Goal: Transaction & Acquisition: Purchase product/service

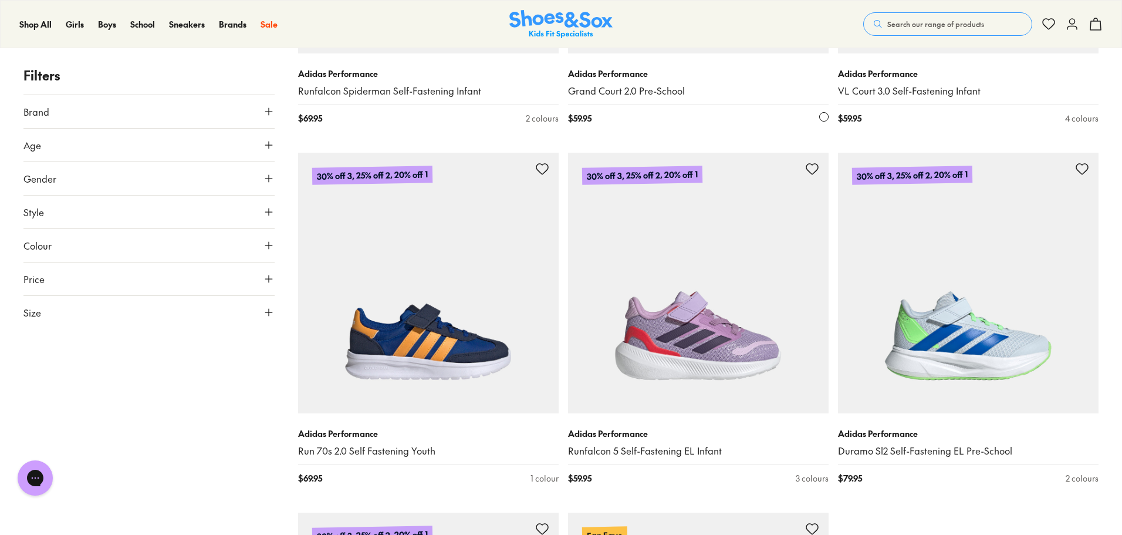
scroll to position [3339, 0]
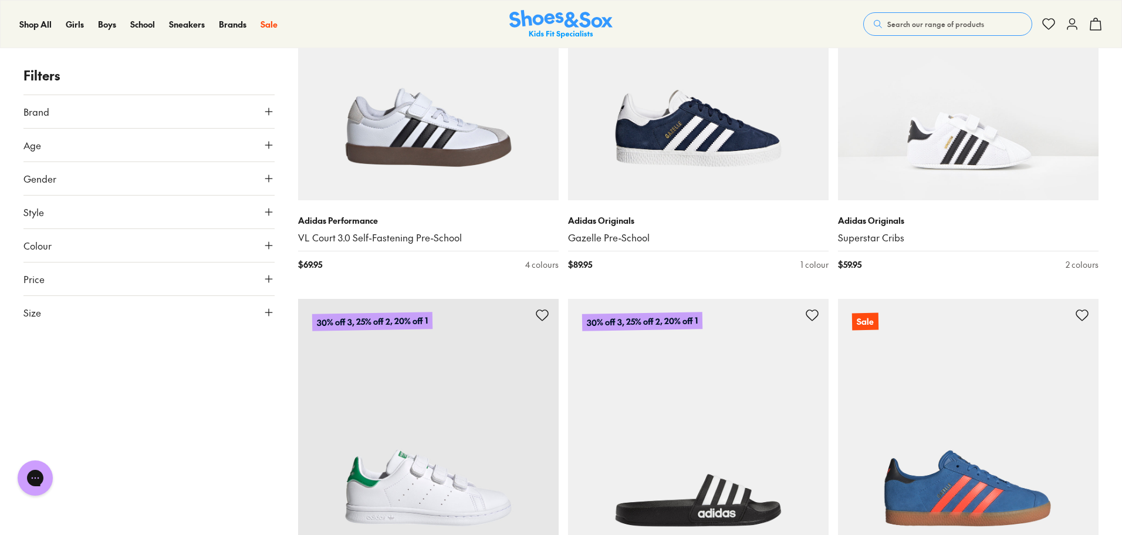
scroll to position [7137, 0]
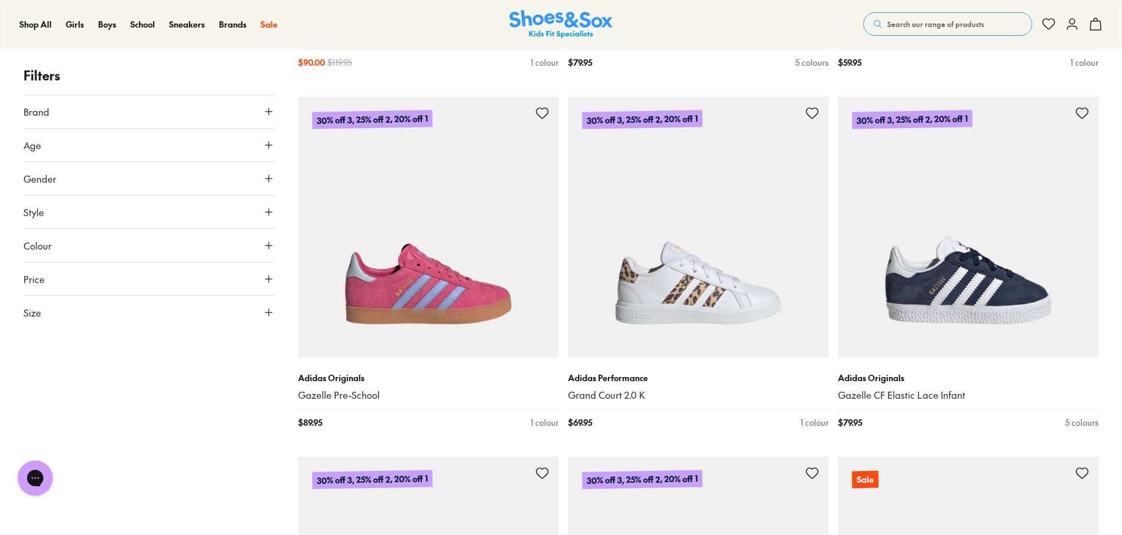
scroll to position [8206, 0]
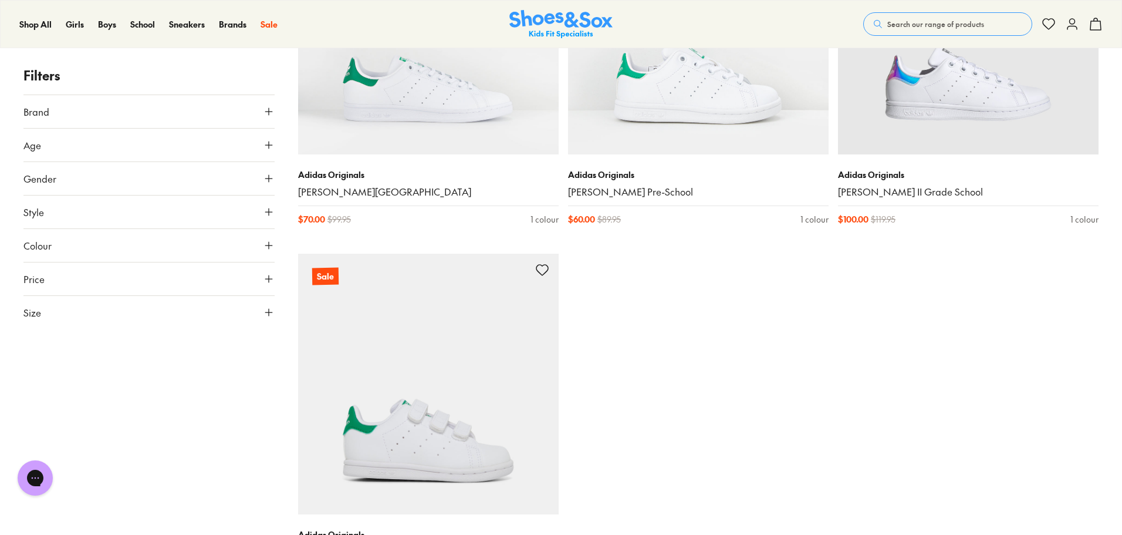
scroll to position [10777, 0]
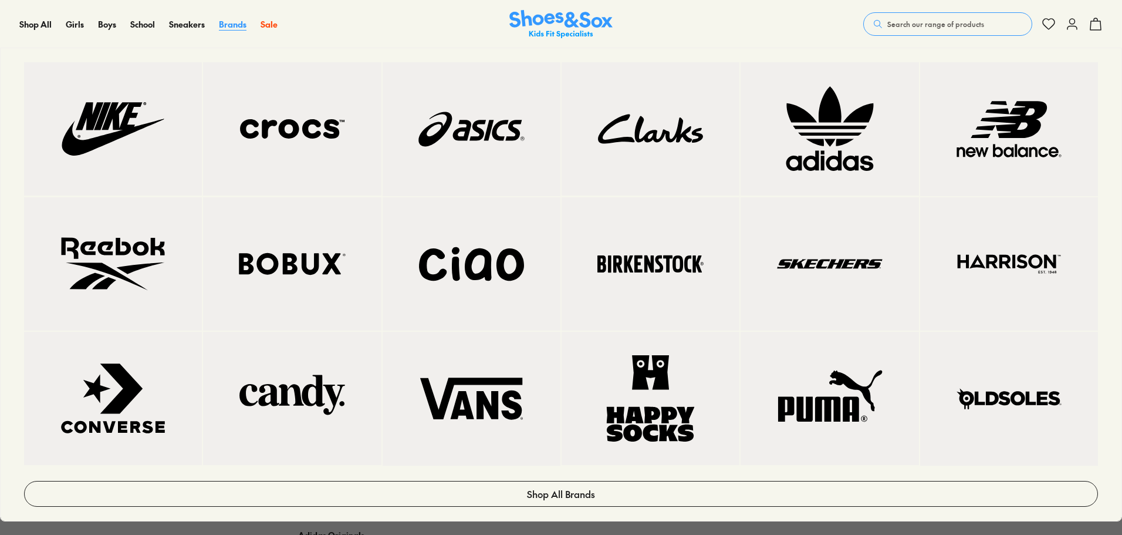
click at [220, 19] on span "Brands" at bounding box center [233, 24] width 28 height 12
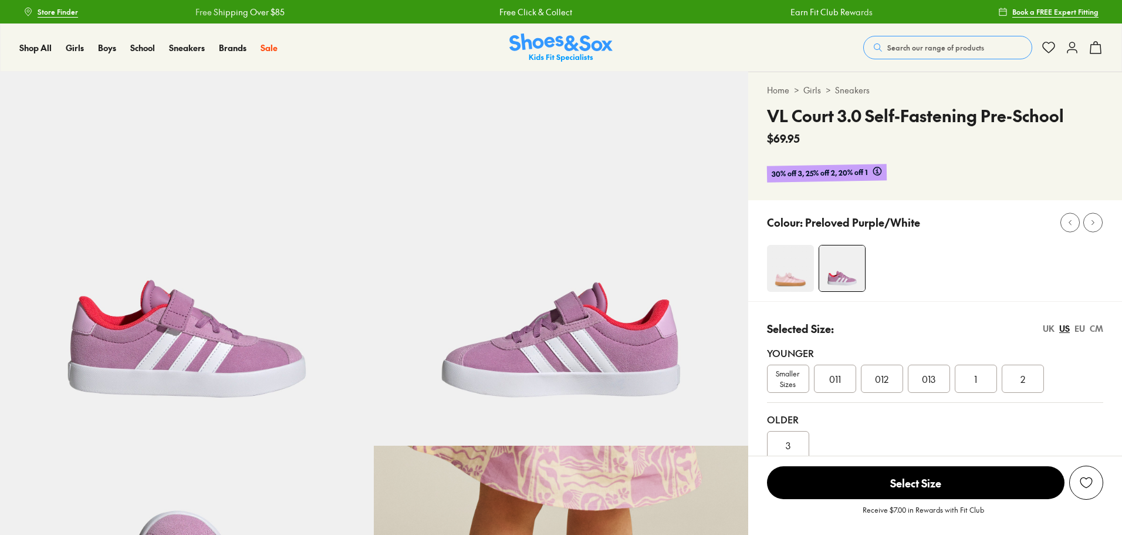
click at [789, 252] on img at bounding box center [790, 268] width 47 height 47
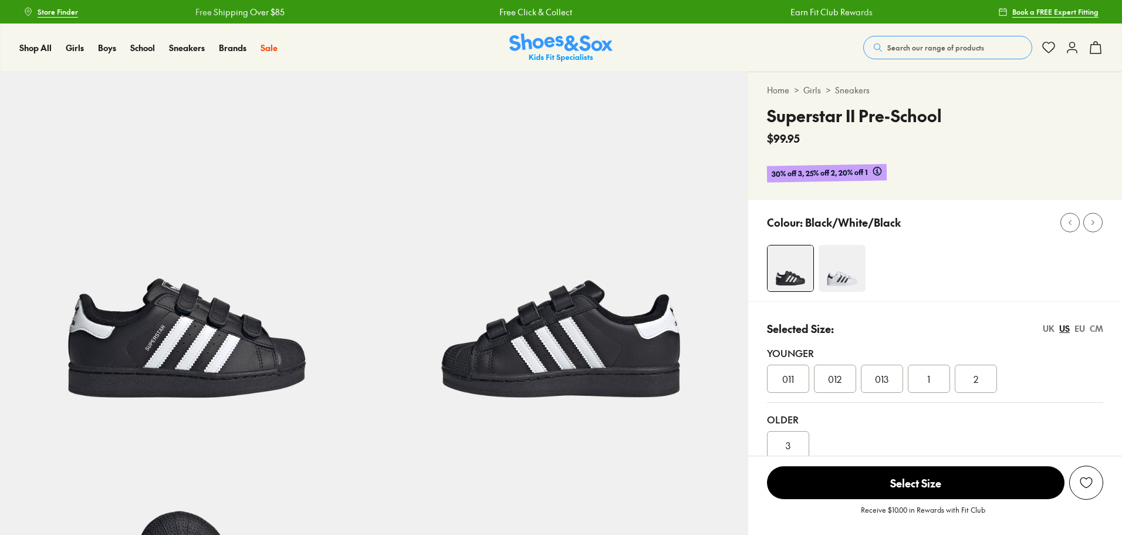
select select "*"
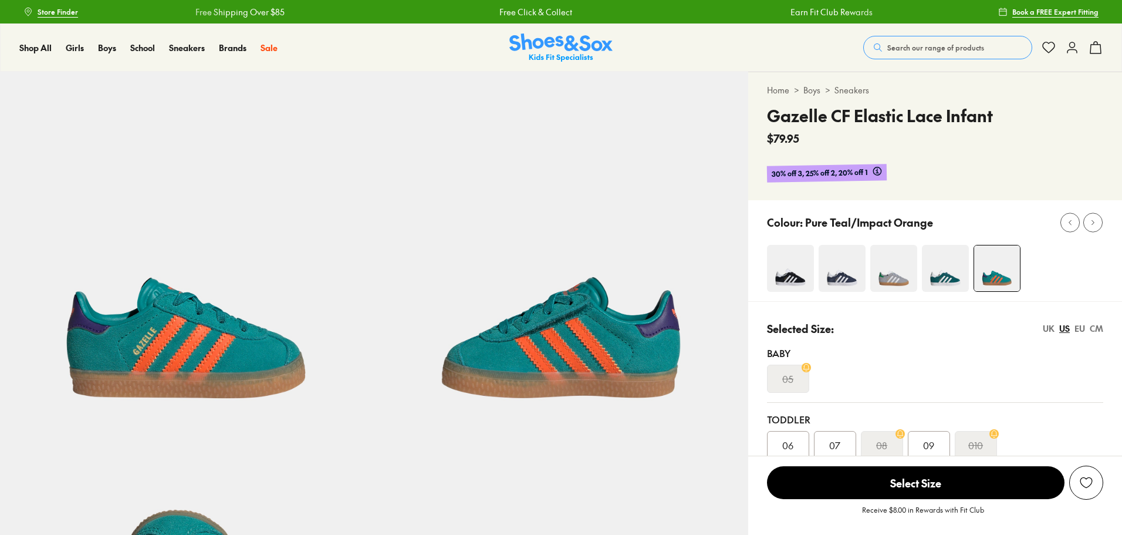
select select "*"
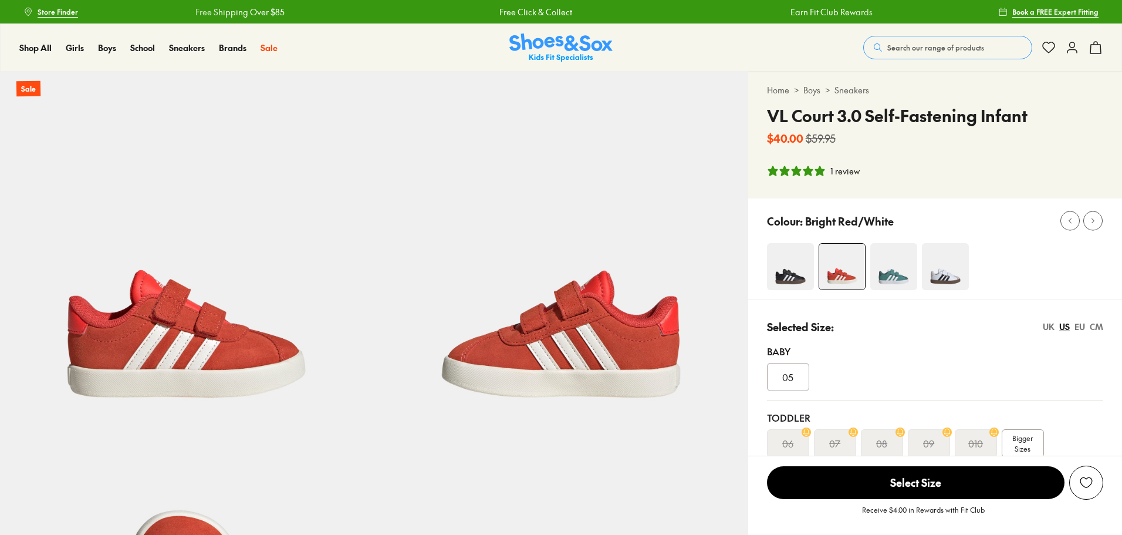
select select "*"
click at [1023, 443] on span "Bigger Sizes" at bounding box center [1023, 443] width 21 height 21
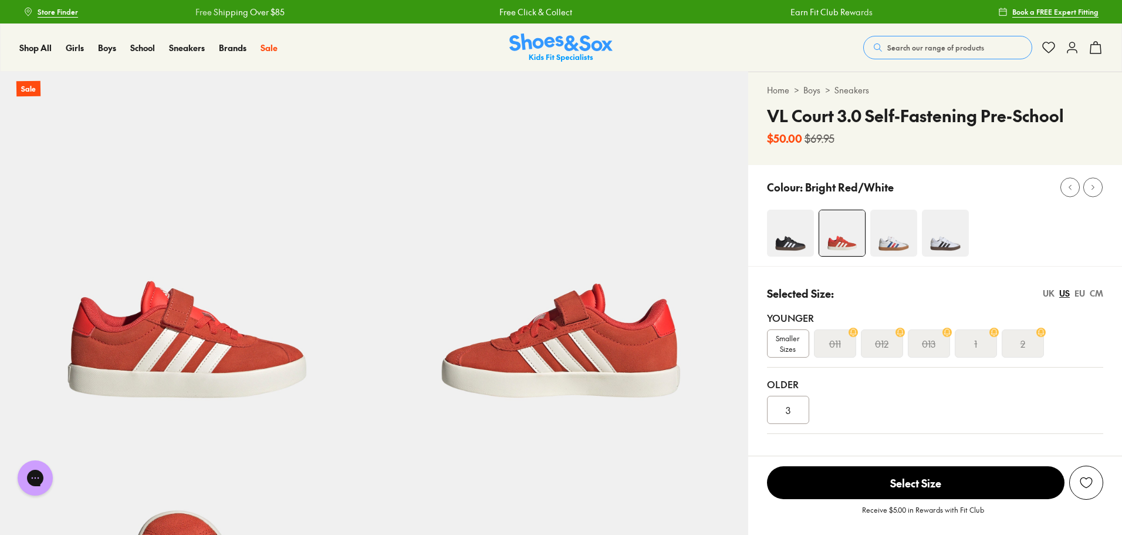
select select "*"
click at [1082, 292] on div "EU" at bounding box center [1080, 293] width 11 height 12
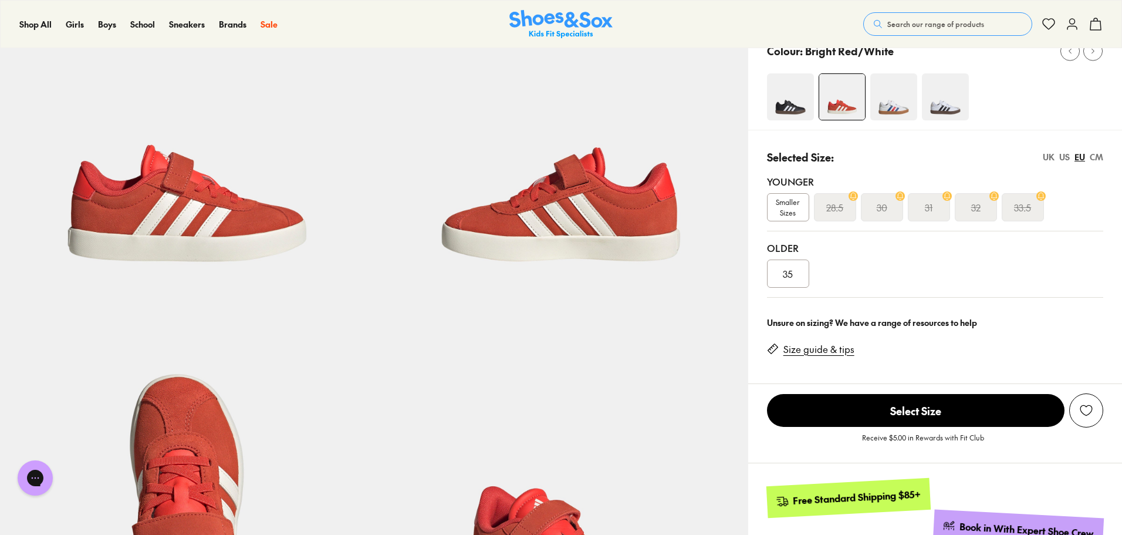
click at [792, 210] on span "Smaller Sizes" at bounding box center [788, 207] width 41 height 21
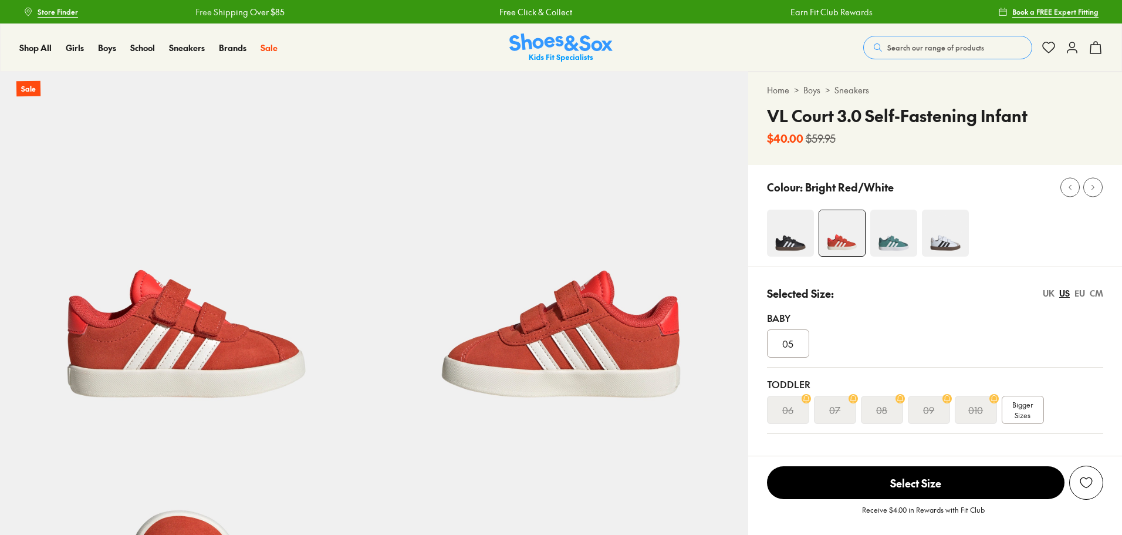
select select "*"
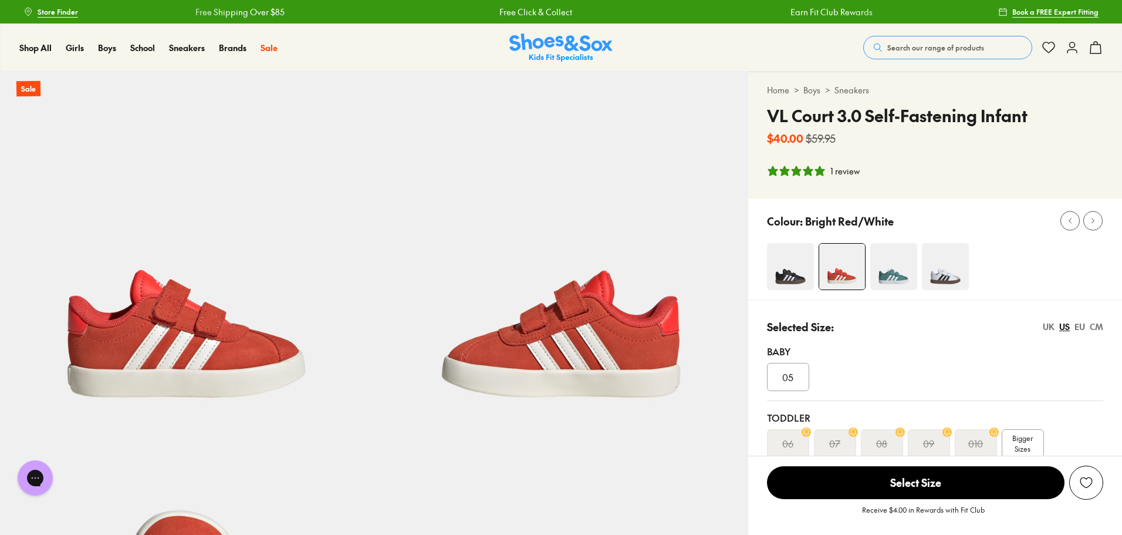
click at [1077, 327] on div "EU" at bounding box center [1080, 326] width 11 height 12
click at [898, 258] on img at bounding box center [894, 266] width 47 height 47
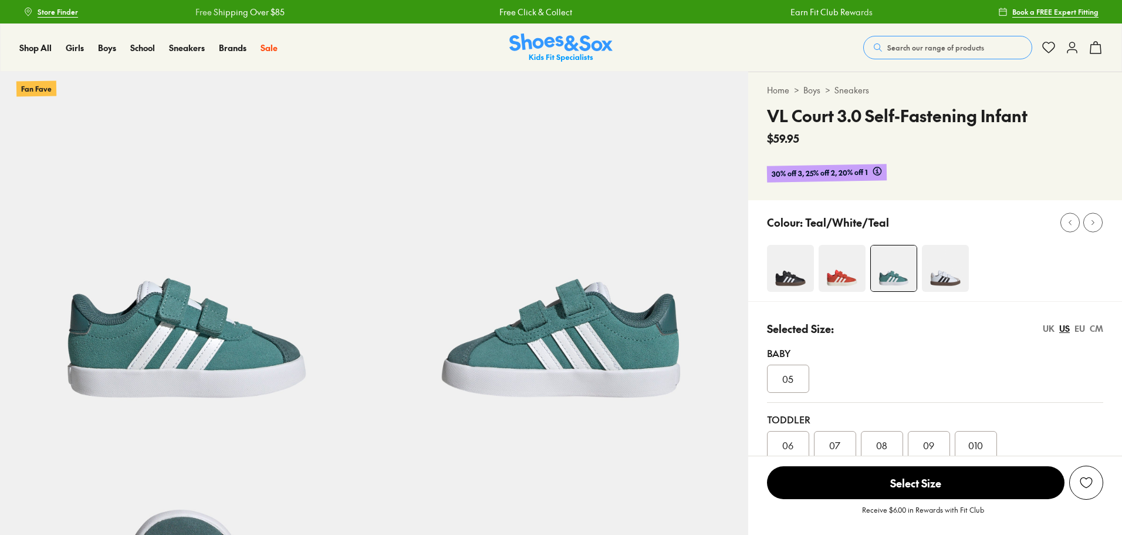
select select "*"
click at [1050, 332] on div "UK" at bounding box center [1049, 328] width 12 height 12
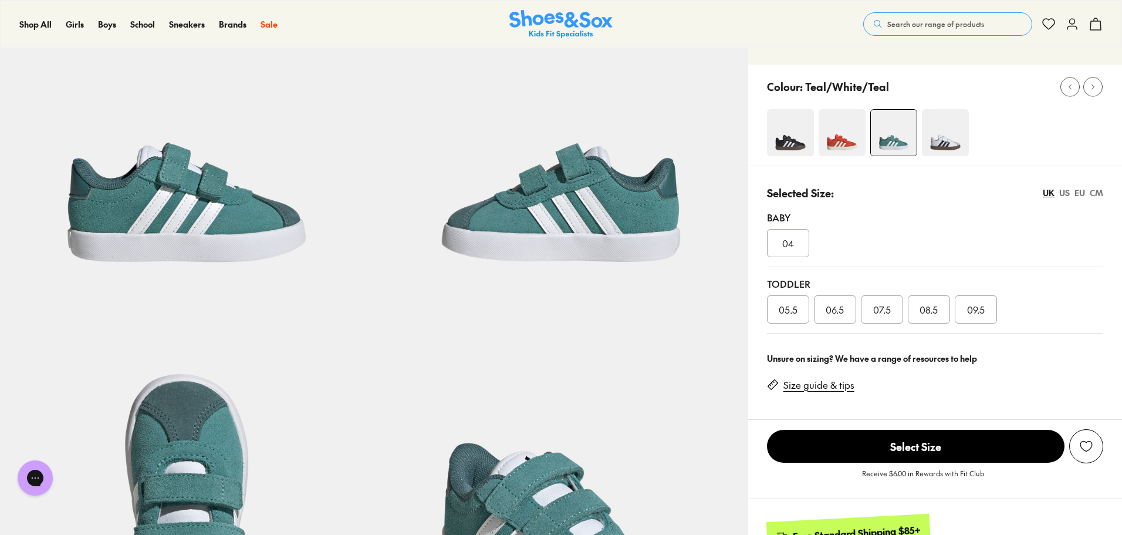
click at [788, 139] on img at bounding box center [790, 132] width 47 height 47
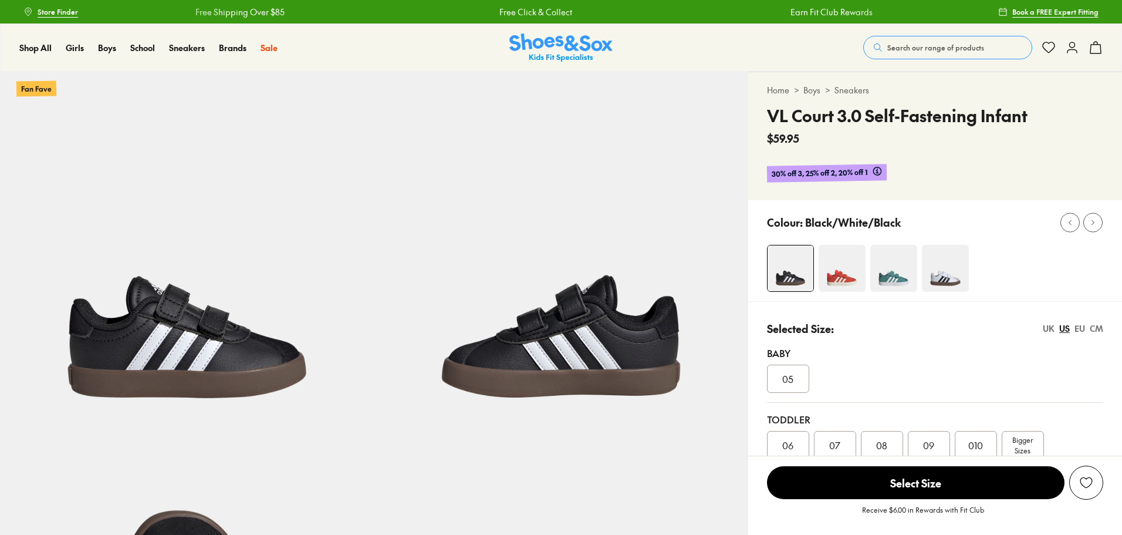
select select "*"
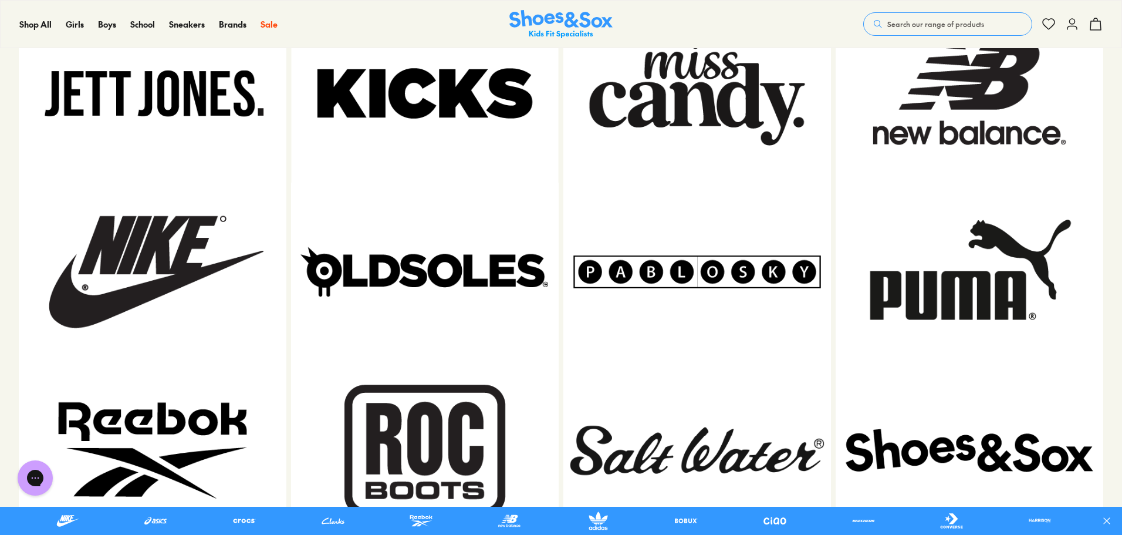
scroll to position [1444, 0]
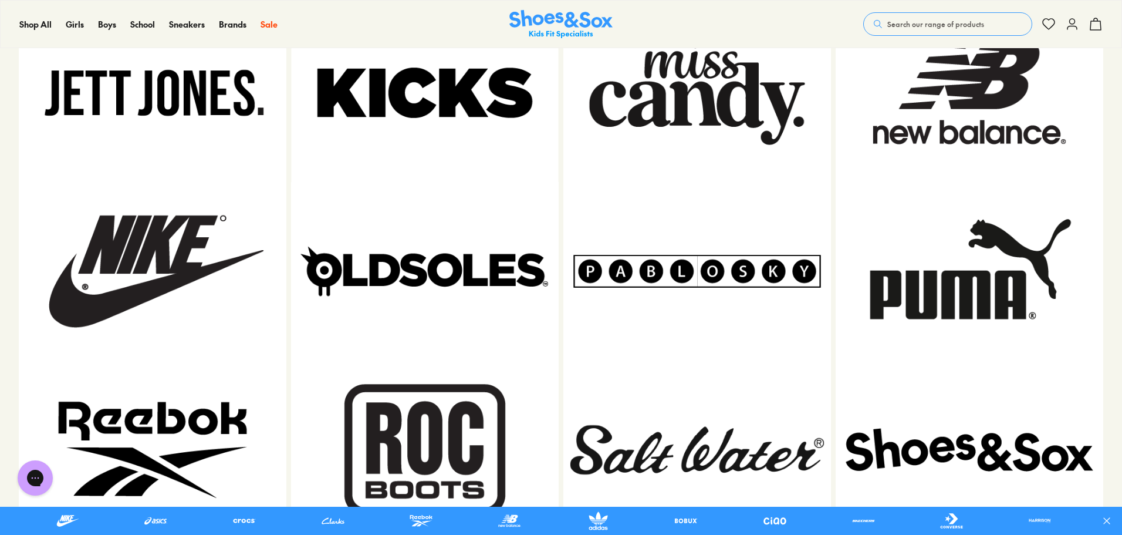
click at [117, 268] on img at bounding box center [153, 271] width 268 height 178
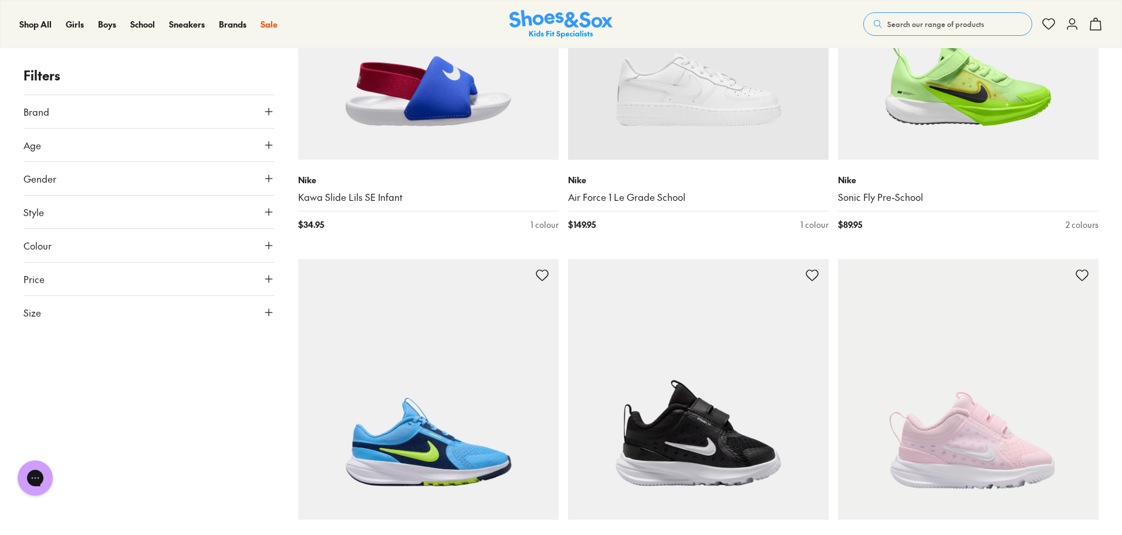
scroll to position [3227, 0]
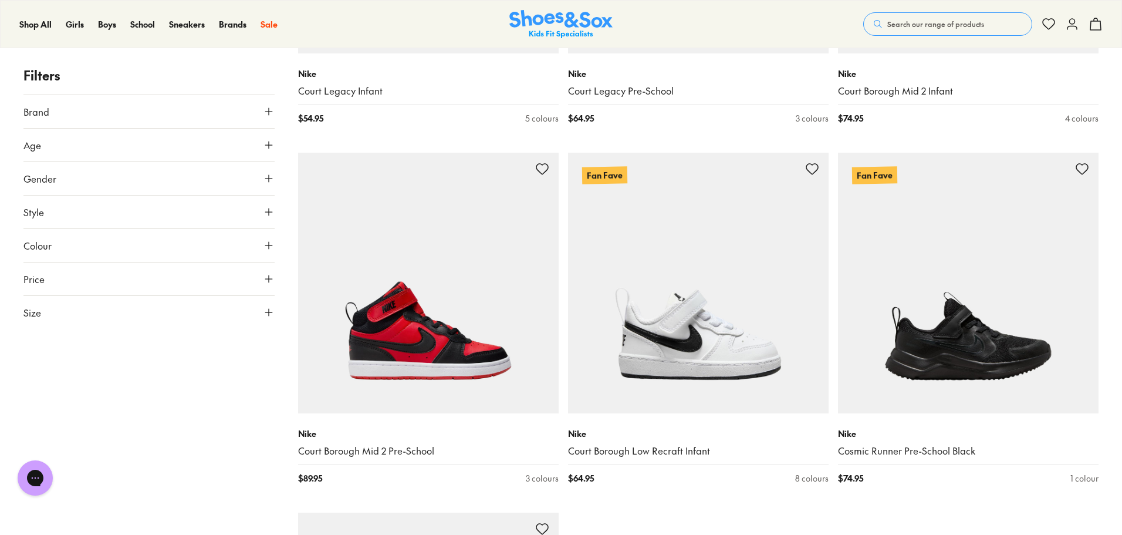
scroll to position [7302, 0]
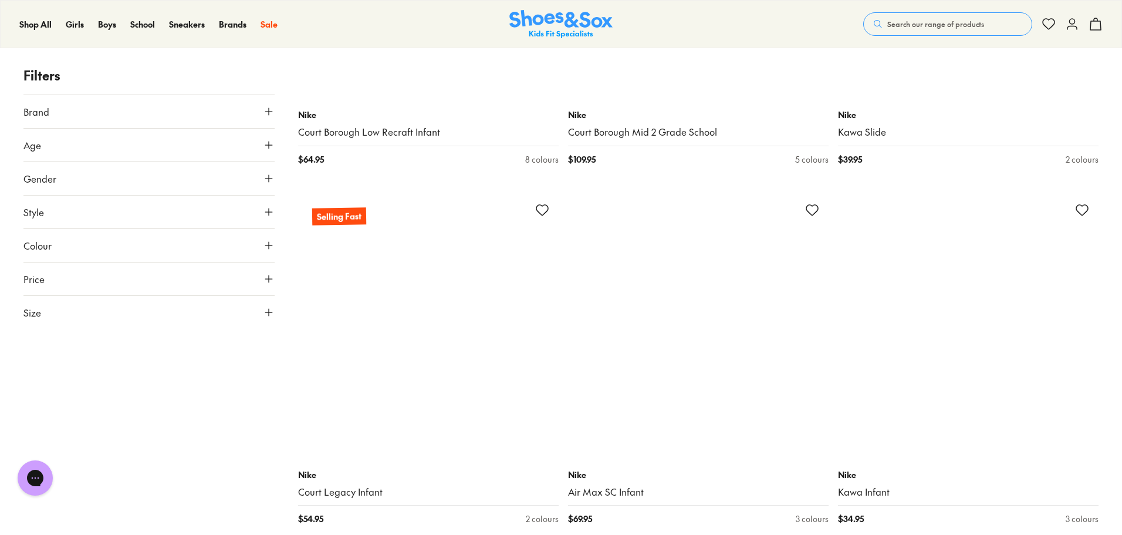
scroll to position [10488, 0]
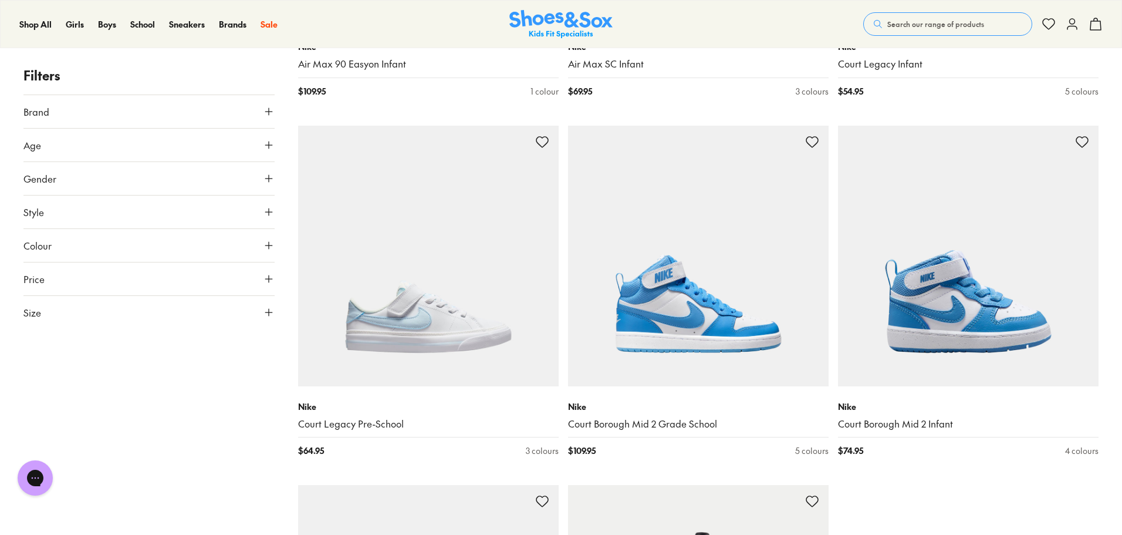
scroll to position [14910, 0]
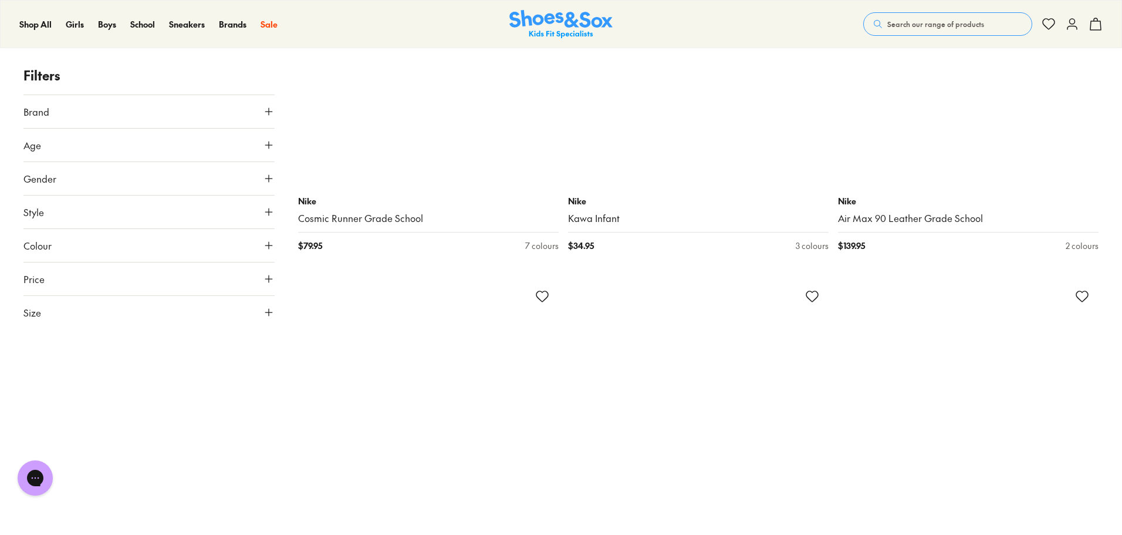
scroll to position [18676, 0]
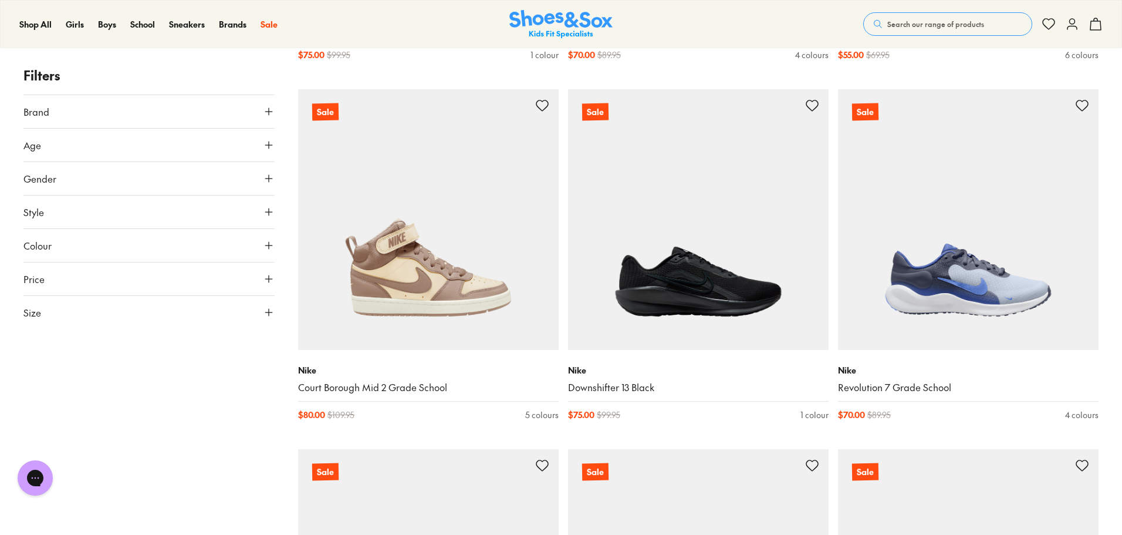
scroll to position [22103, 0]
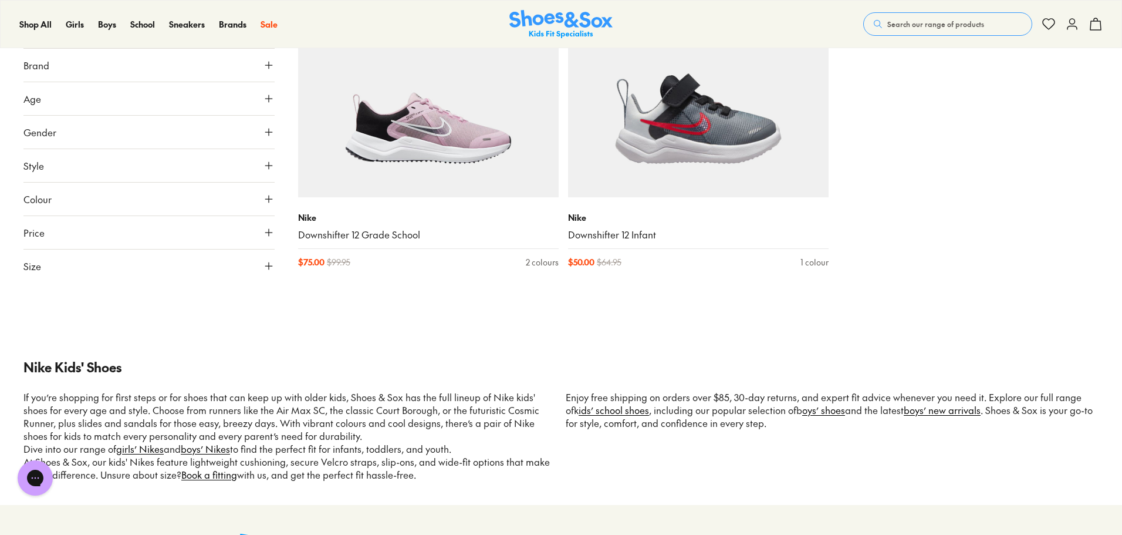
scroll to position [26215, 0]
click at [119, 259] on button "Size" at bounding box center [148, 265] width 251 height 33
click at [51, 186] on button "35" at bounding box center [42, 185] width 38 height 28
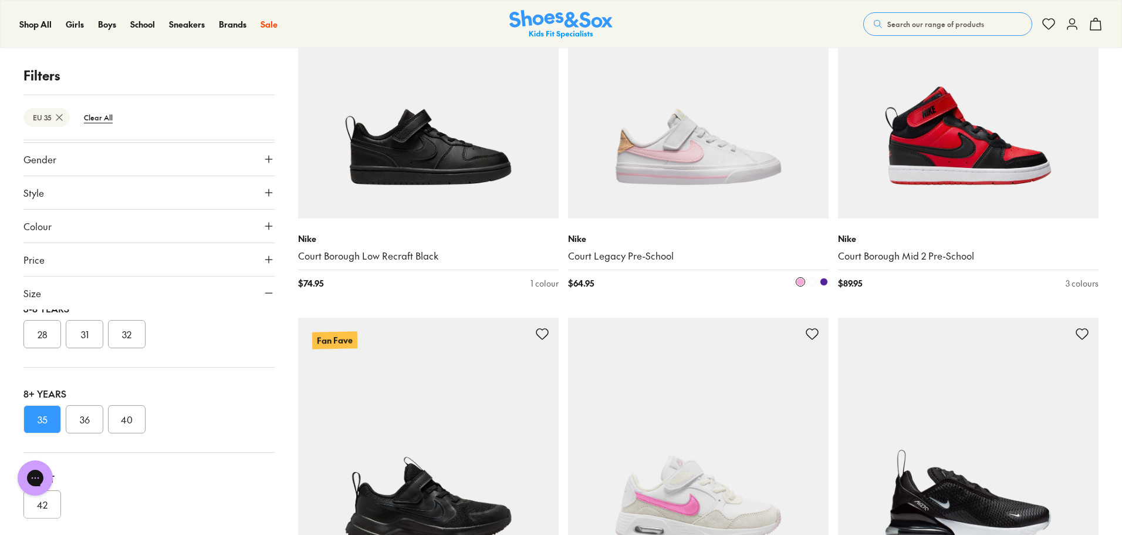
scroll to position [3062, 0]
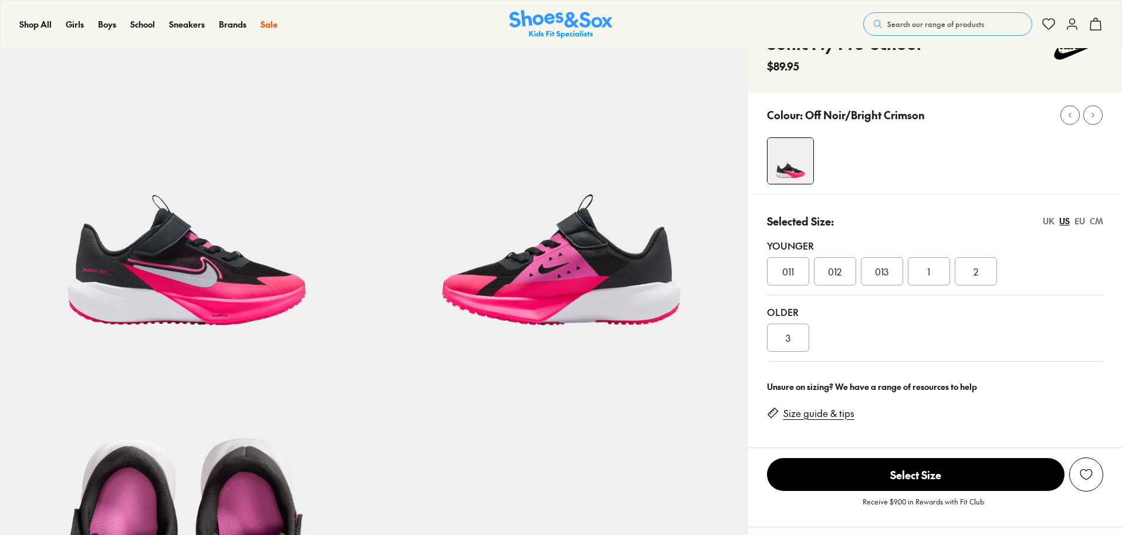
select select "*"
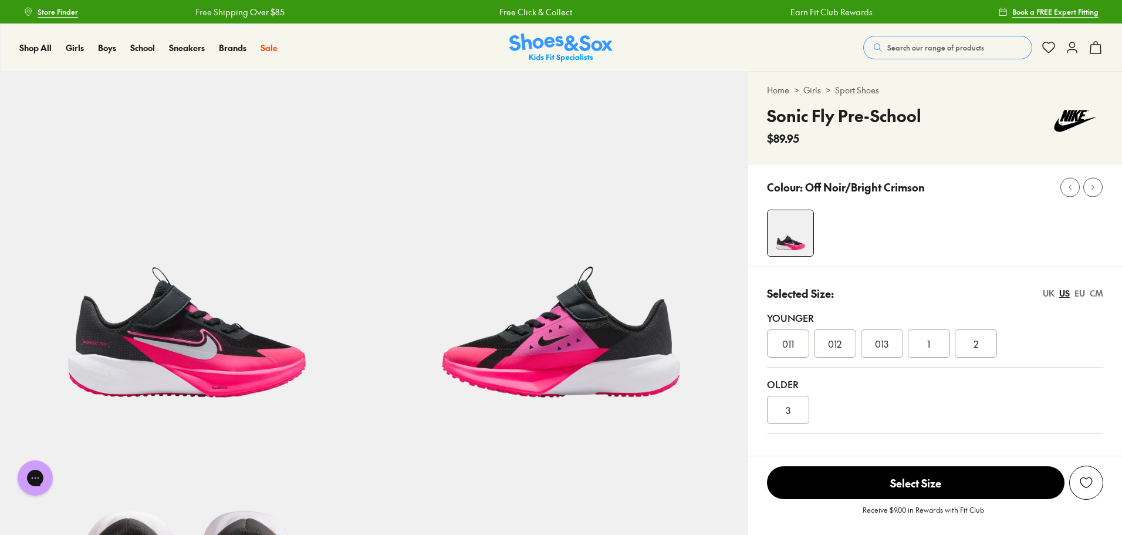
click at [1082, 296] on div "EU" at bounding box center [1080, 293] width 11 height 12
click at [797, 415] on div "35" at bounding box center [788, 410] width 42 height 28
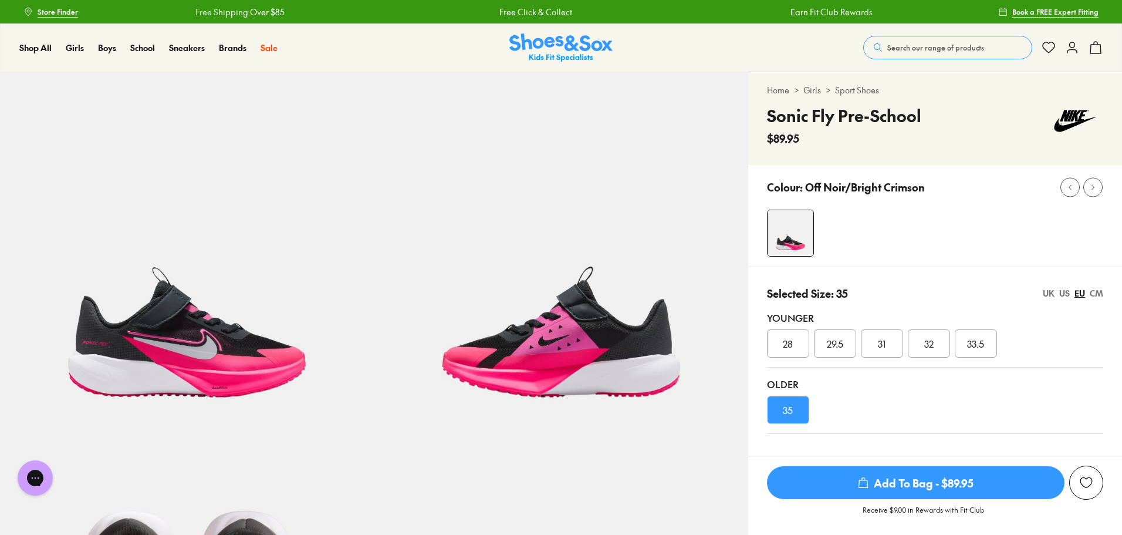
click at [188, 330] on img at bounding box center [187, 259] width 374 height 374
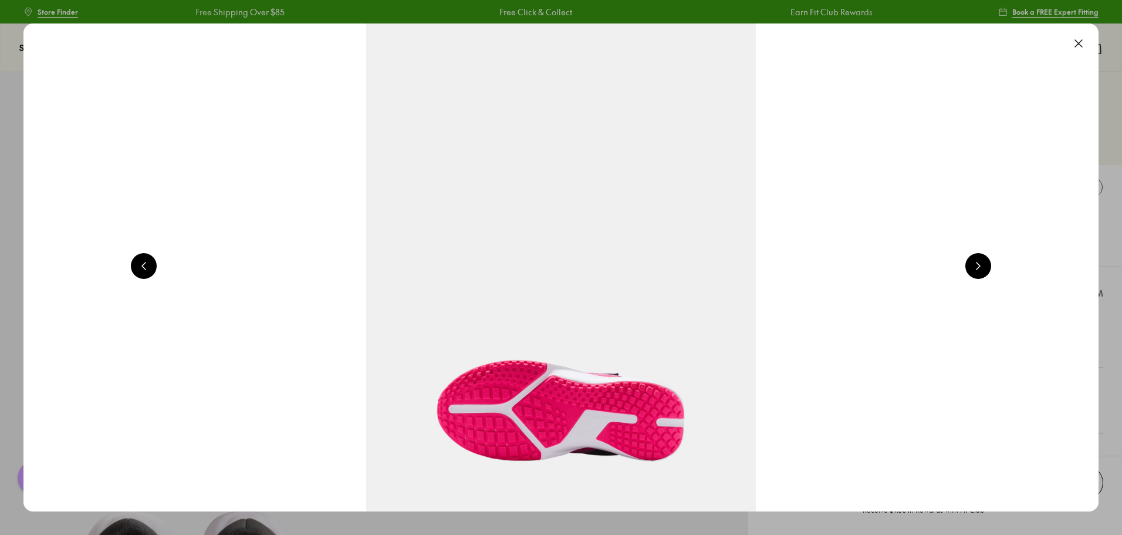
scroll to position [0, 1080]
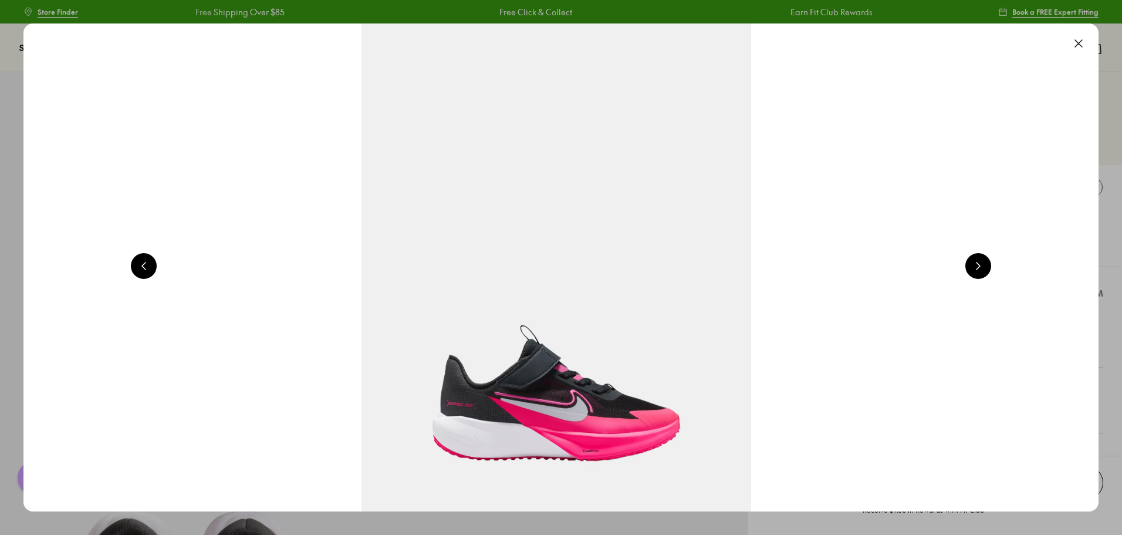
click at [990, 263] on button at bounding box center [979, 266] width 26 height 26
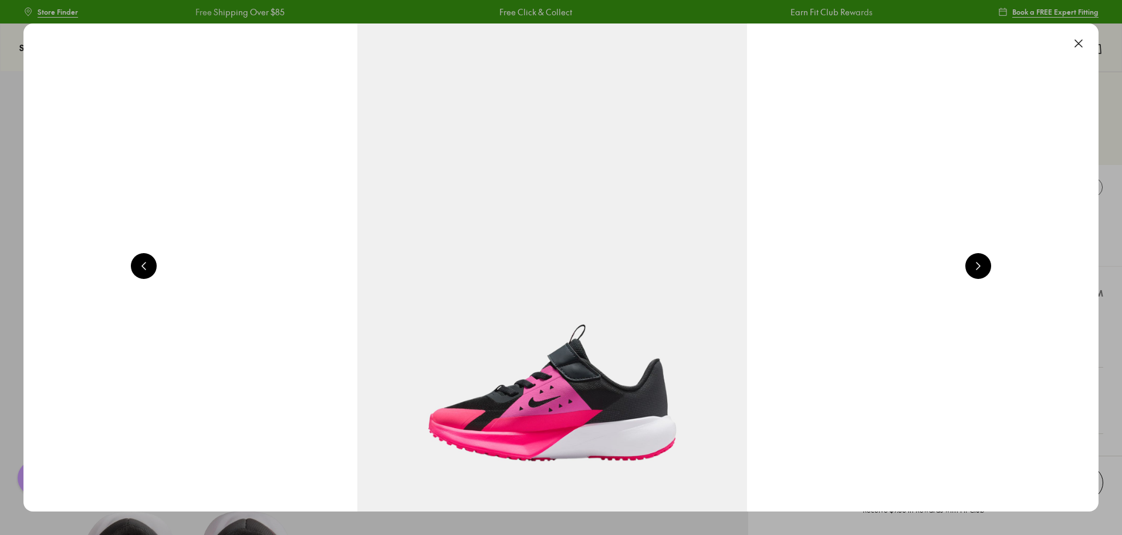
scroll to position [0, 2160]
click at [990, 263] on button at bounding box center [979, 266] width 26 height 26
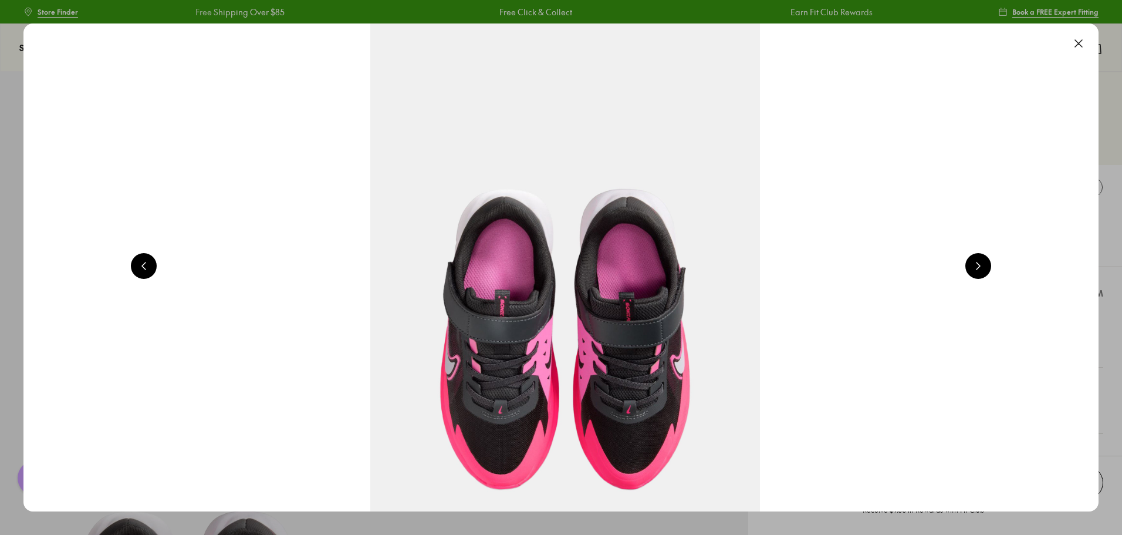
scroll to position [0, 3240]
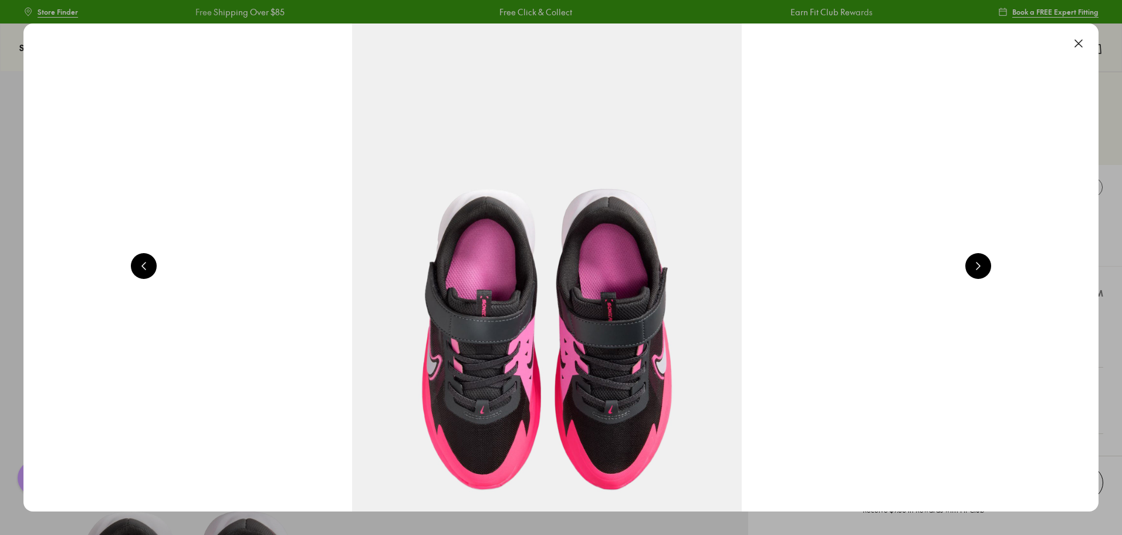
click at [990, 263] on button at bounding box center [979, 266] width 26 height 26
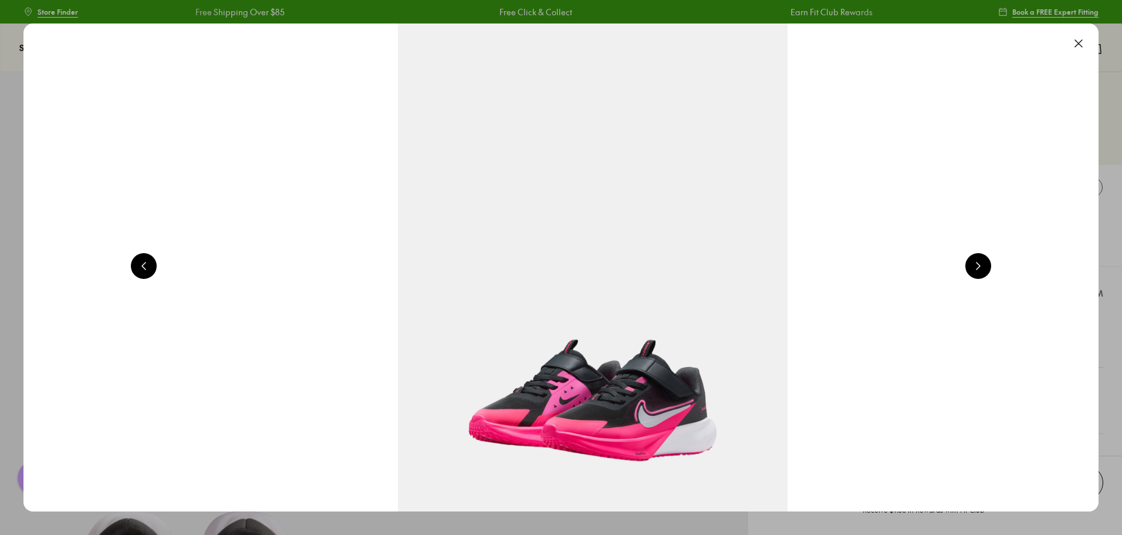
scroll to position [0, 4320]
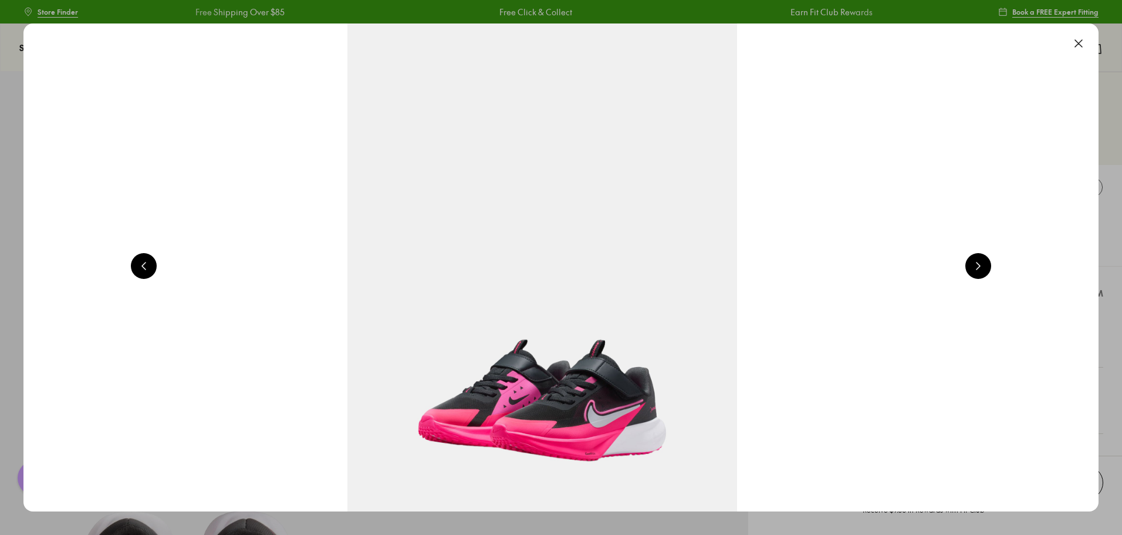
click at [1085, 35] on button at bounding box center [1079, 44] width 26 height 26
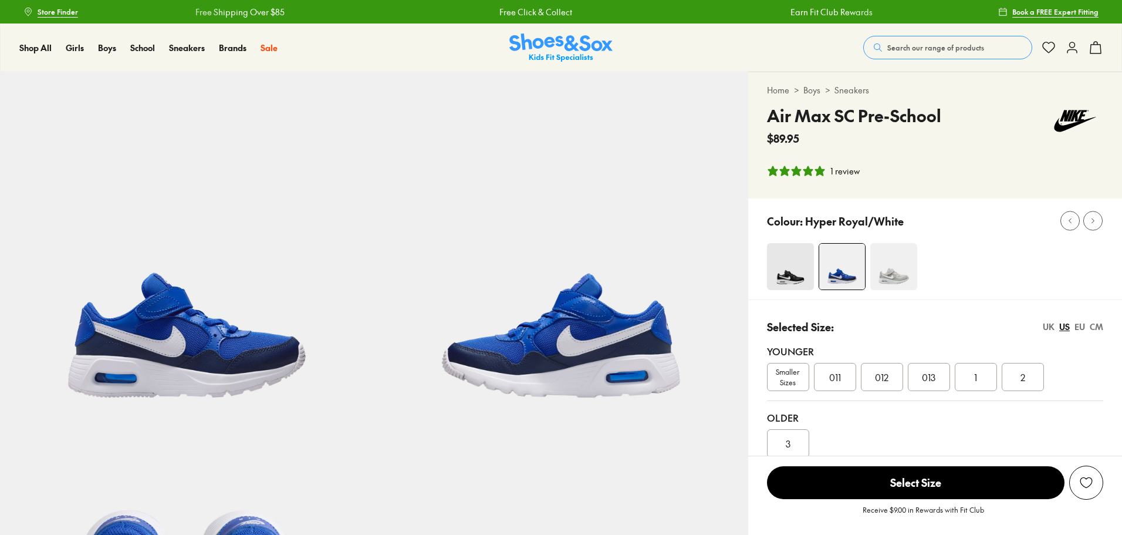
select select "*"
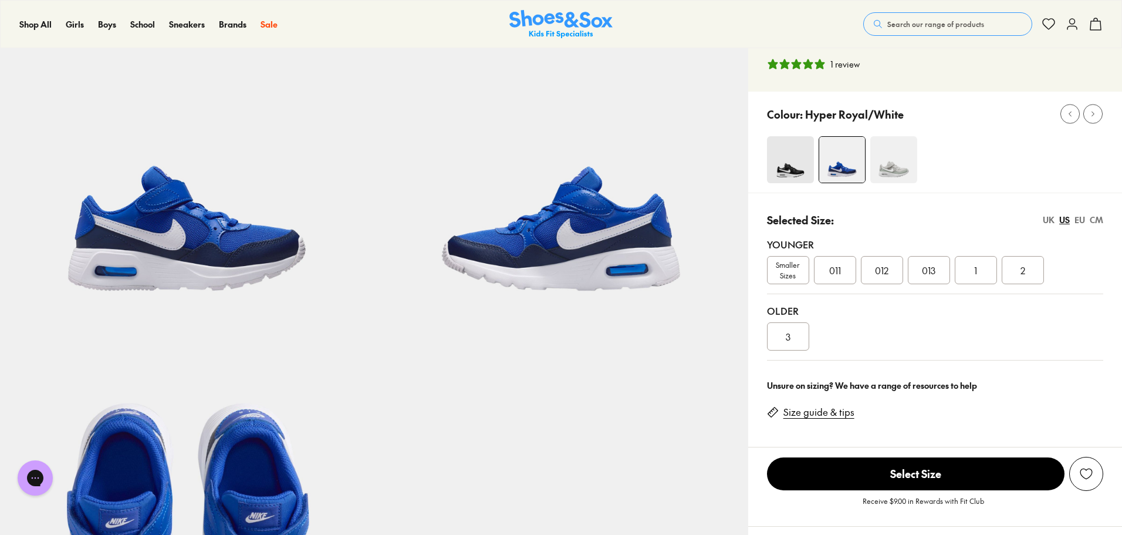
click at [1082, 221] on div "EU" at bounding box center [1080, 220] width 11 height 12
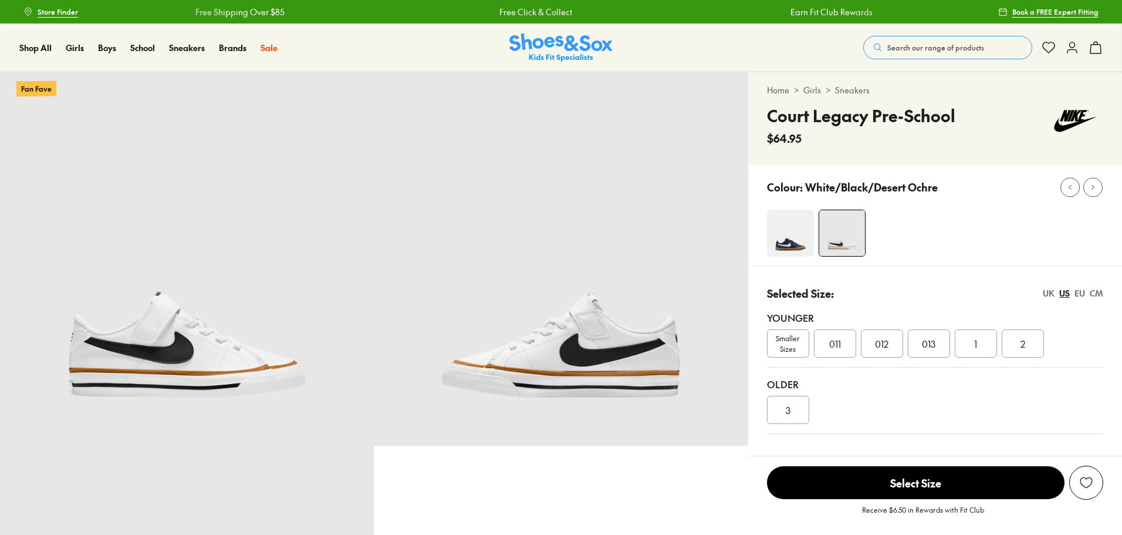
select select "*"
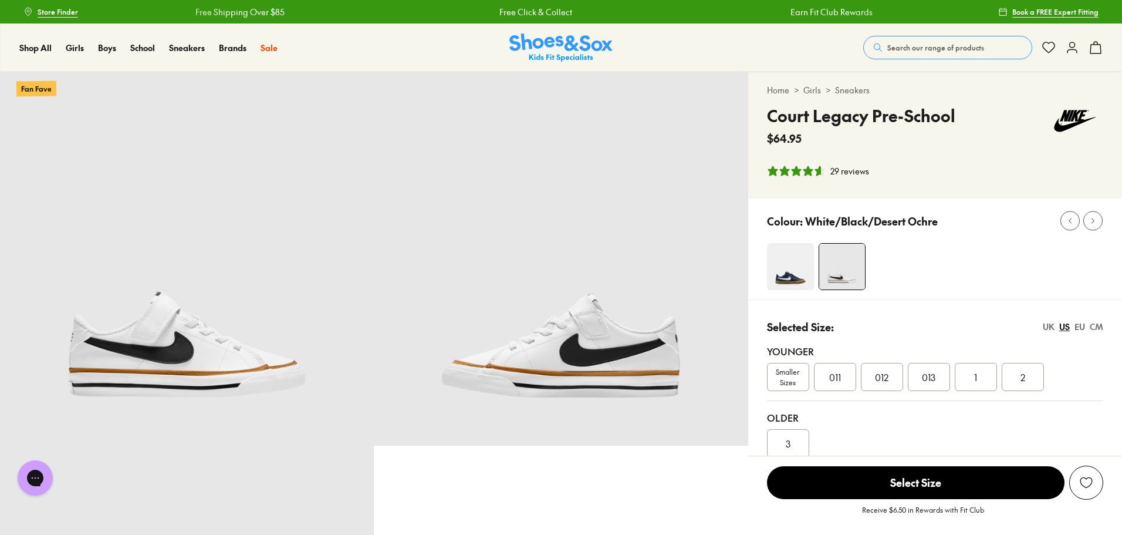
click at [1083, 325] on div "EU" at bounding box center [1080, 326] width 11 height 12
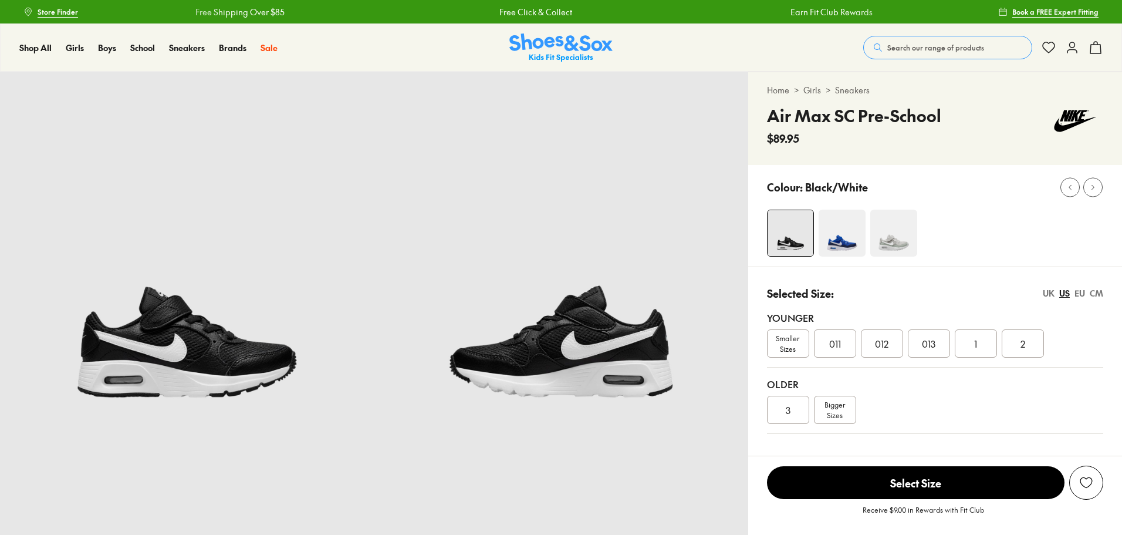
select select "*"
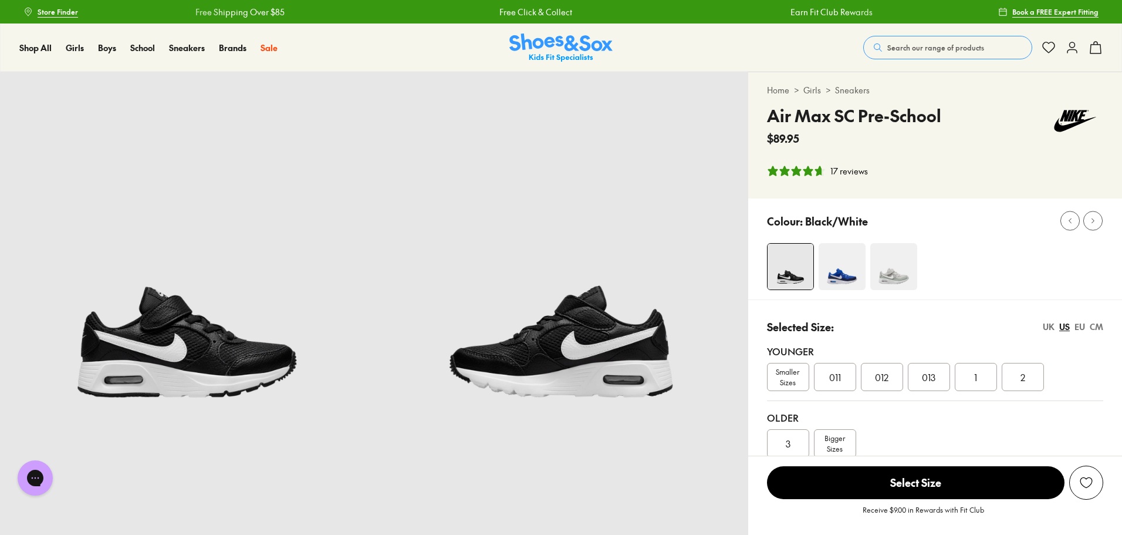
click at [1082, 324] on div "EU" at bounding box center [1080, 326] width 11 height 12
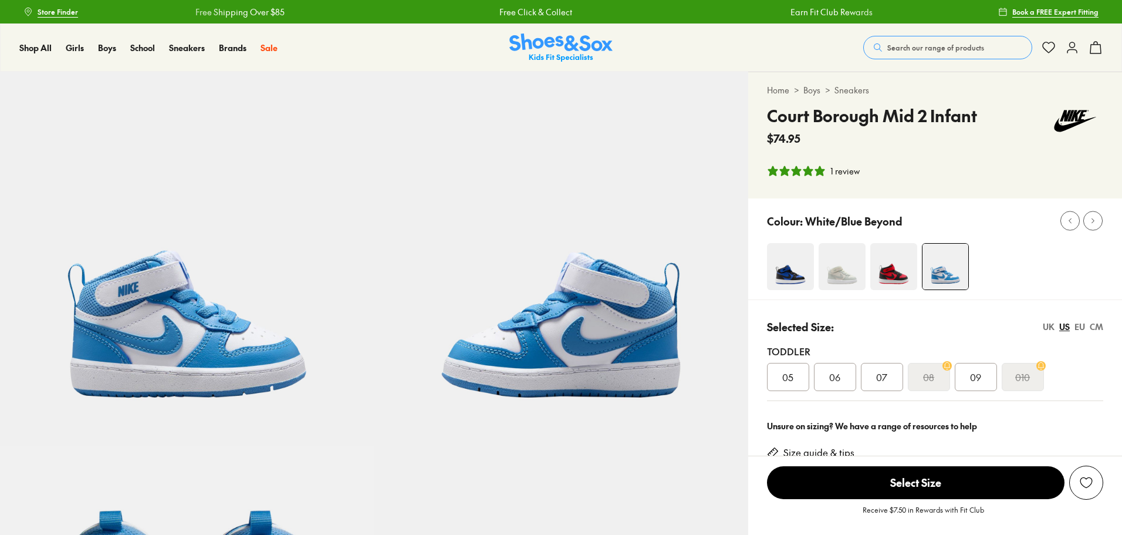
select select "*"
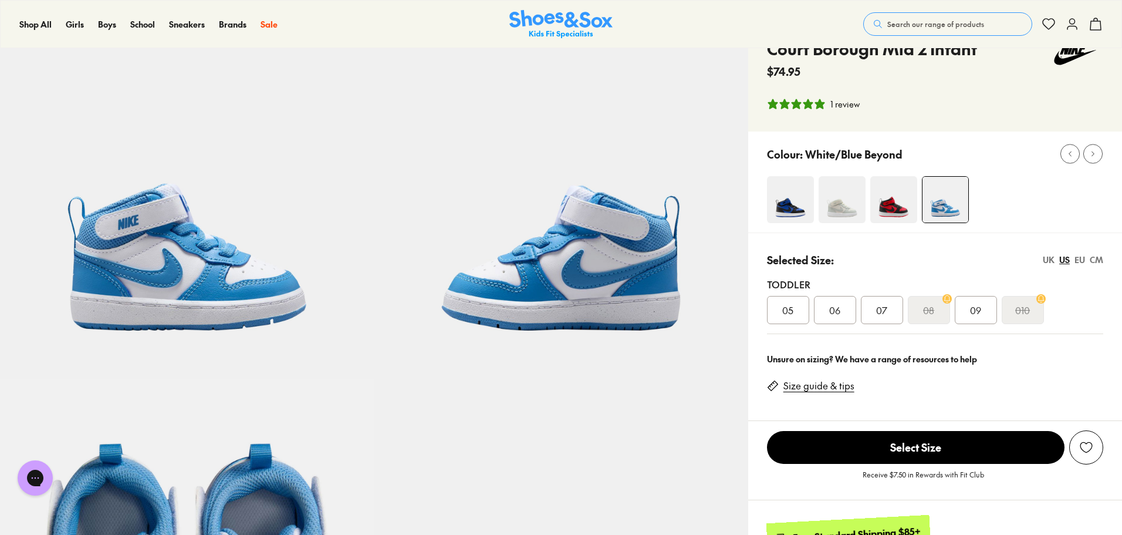
scroll to position [68, 0]
click at [1075, 257] on div "EU" at bounding box center [1080, 259] width 11 height 12
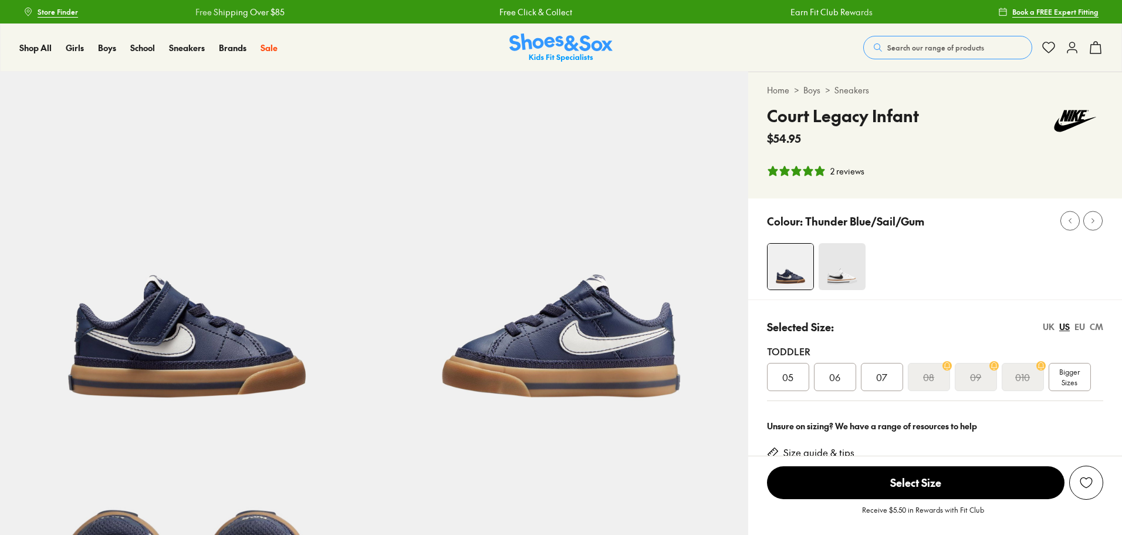
select select "*"
click at [1072, 379] on span "Bigger Sizes" at bounding box center [1070, 376] width 21 height 21
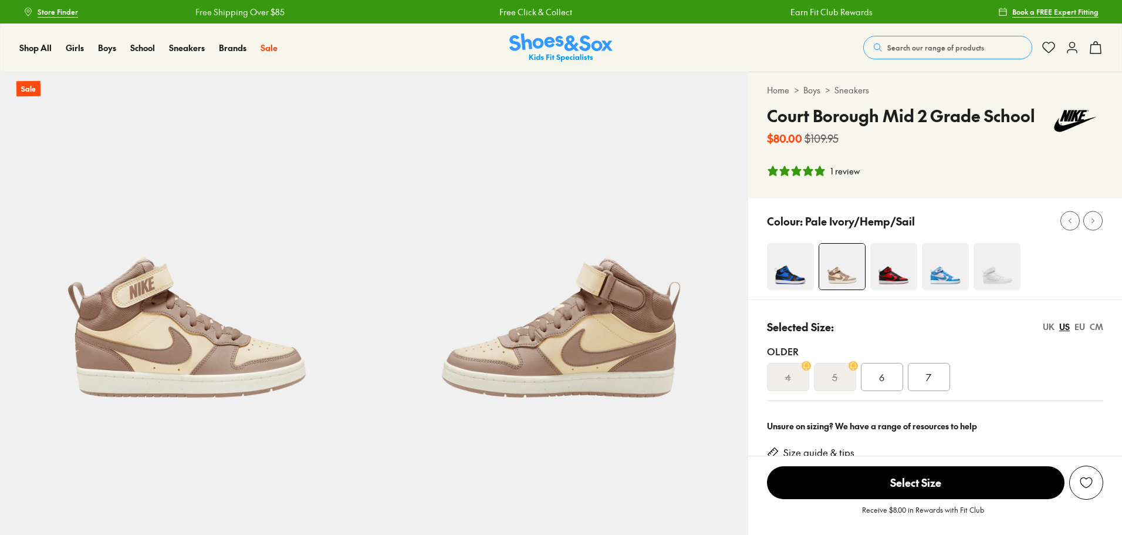
select select "*"
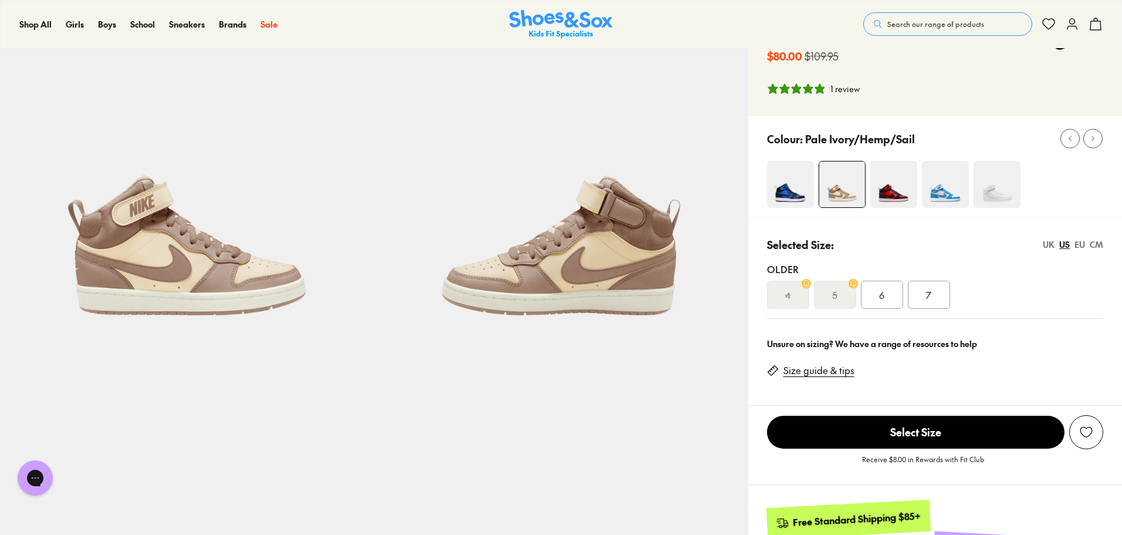
click at [1083, 242] on div "EU" at bounding box center [1080, 244] width 11 height 12
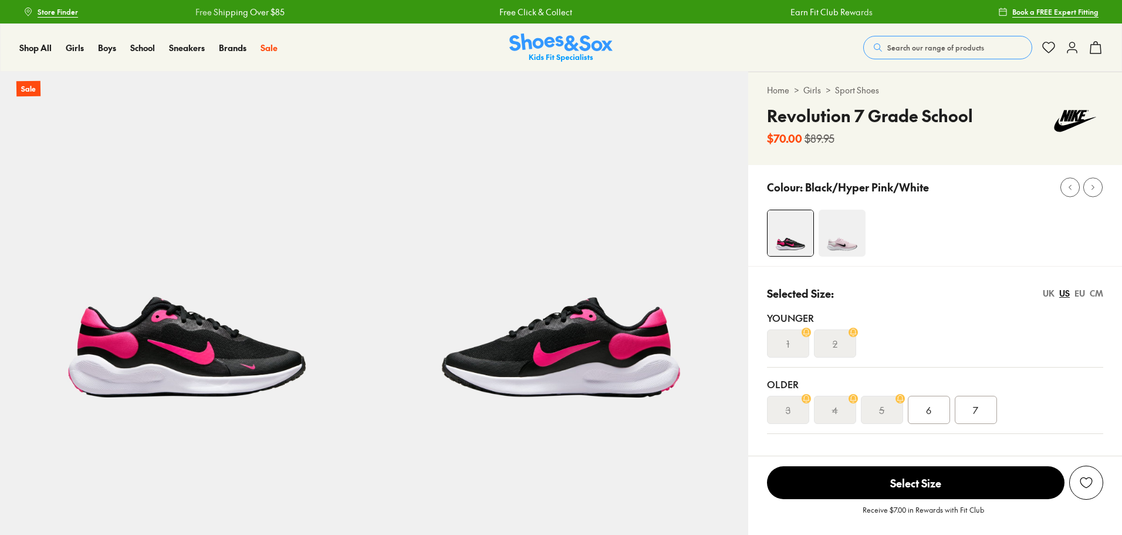
select select "*"
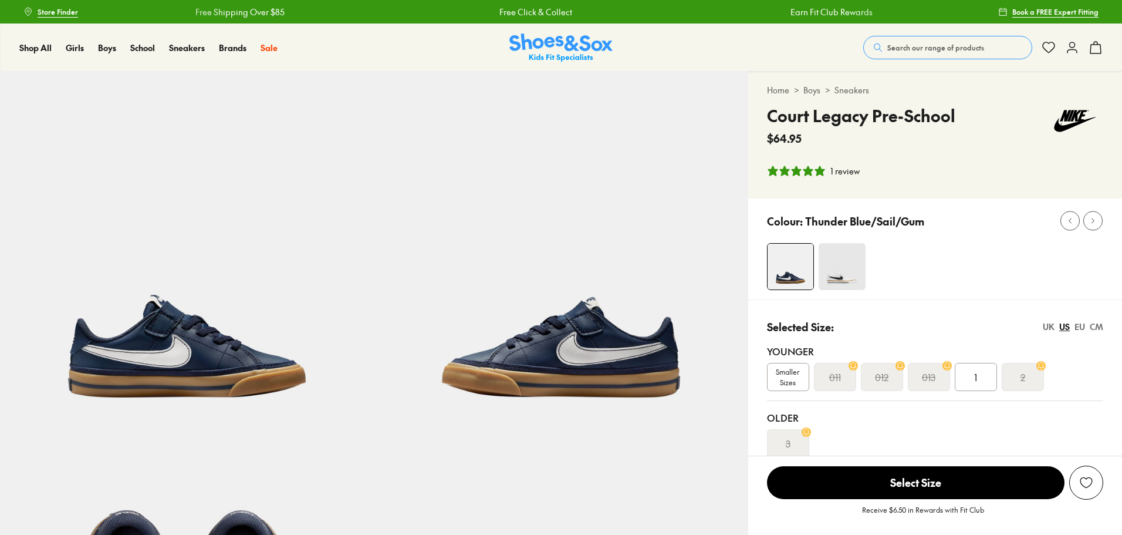
click at [1082, 293] on div "Colour: Thunder Blue/Sail/Gum" at bounding box center [935, 248] width 374 height 101
select select "*"
click at [788, 370] on span "Smaller Sizes" at bounding box center [788, 376] width 41 height 21
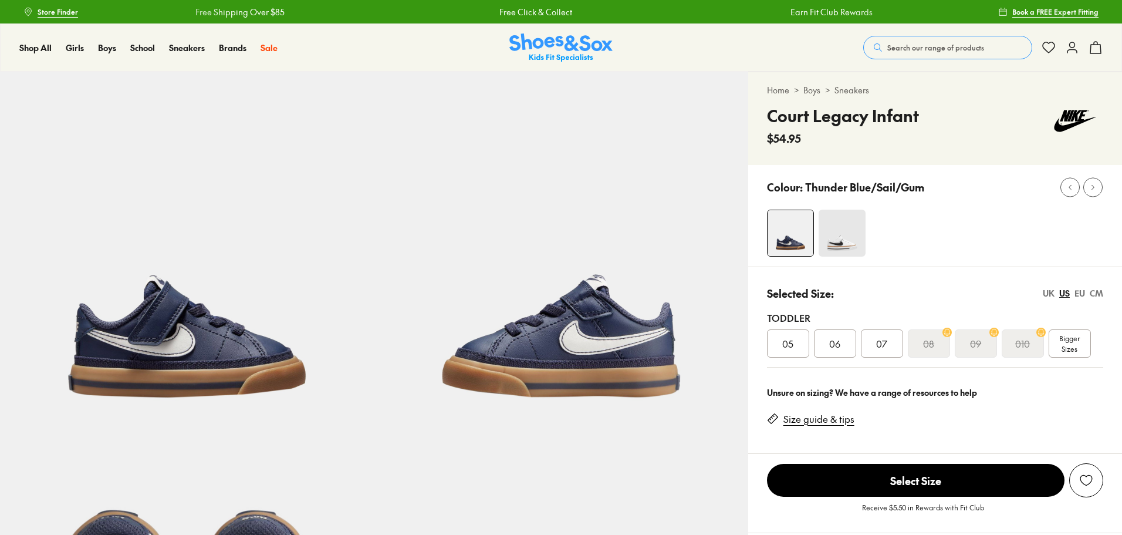
select select "*"
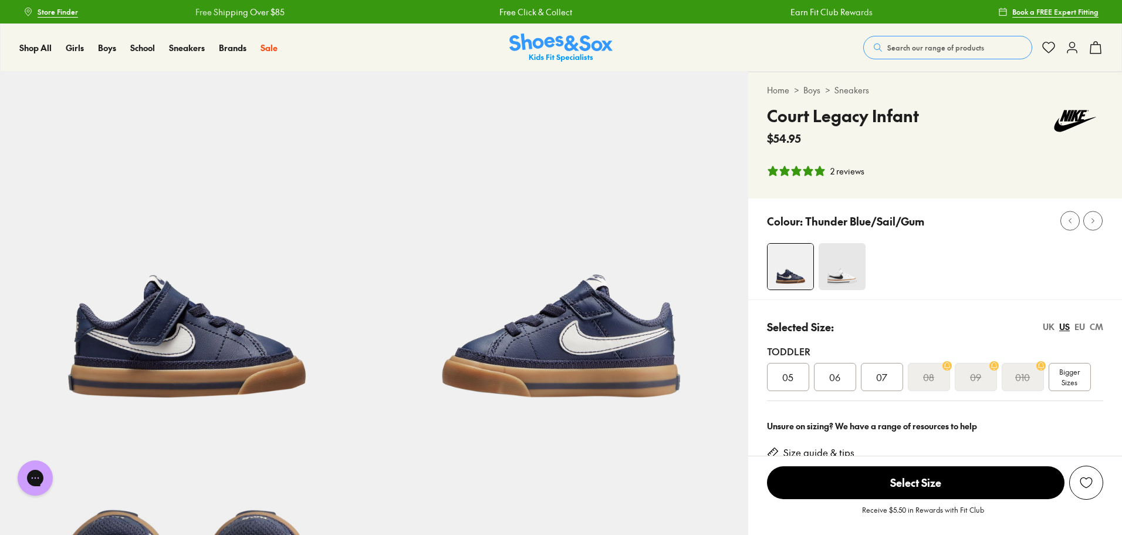
click at [856, 258] on img at bounding box center [842, 266] width 47 height 47
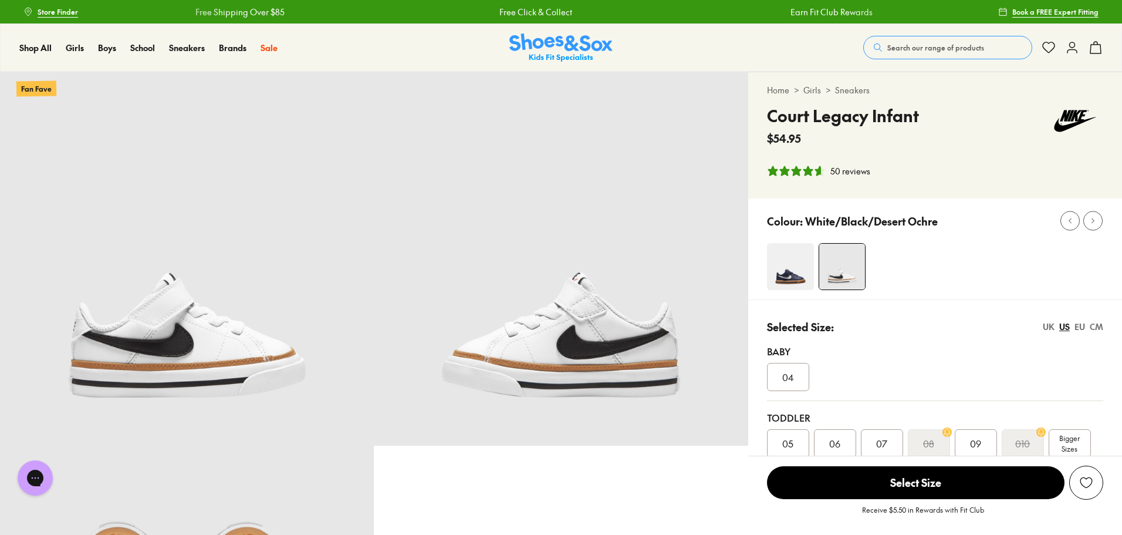
select select "*"
click at [1078, 437] on span "Bigger Sizes" at bounding box center [1070, 443] width 21 height 21
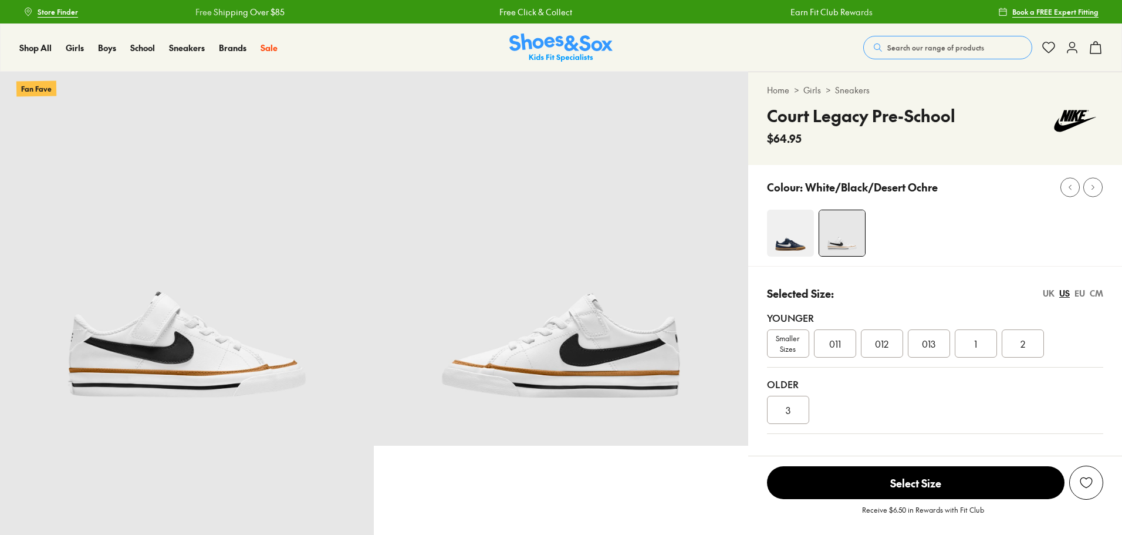
select select "*"
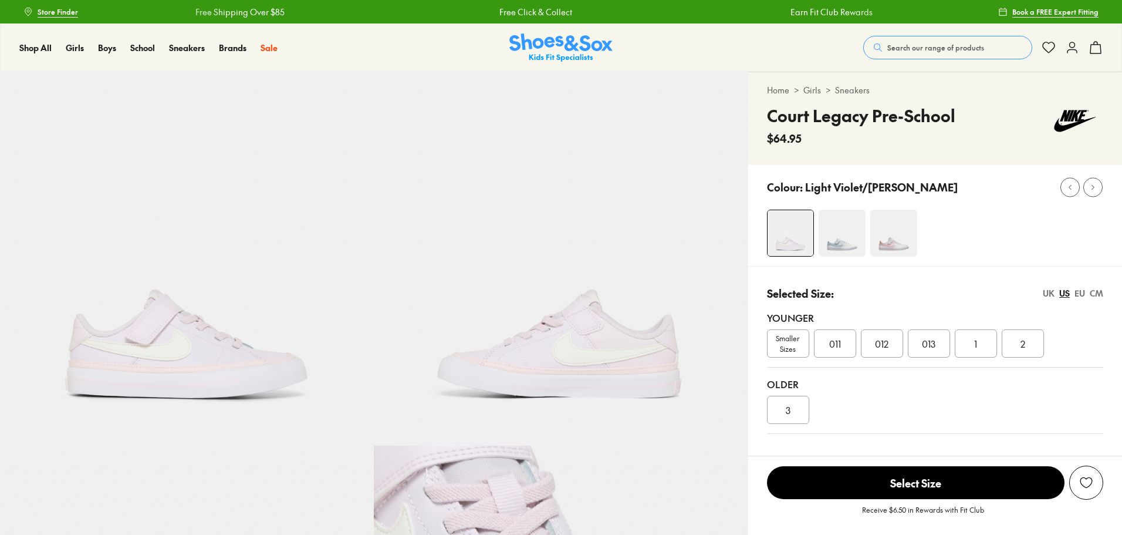
select select "*"
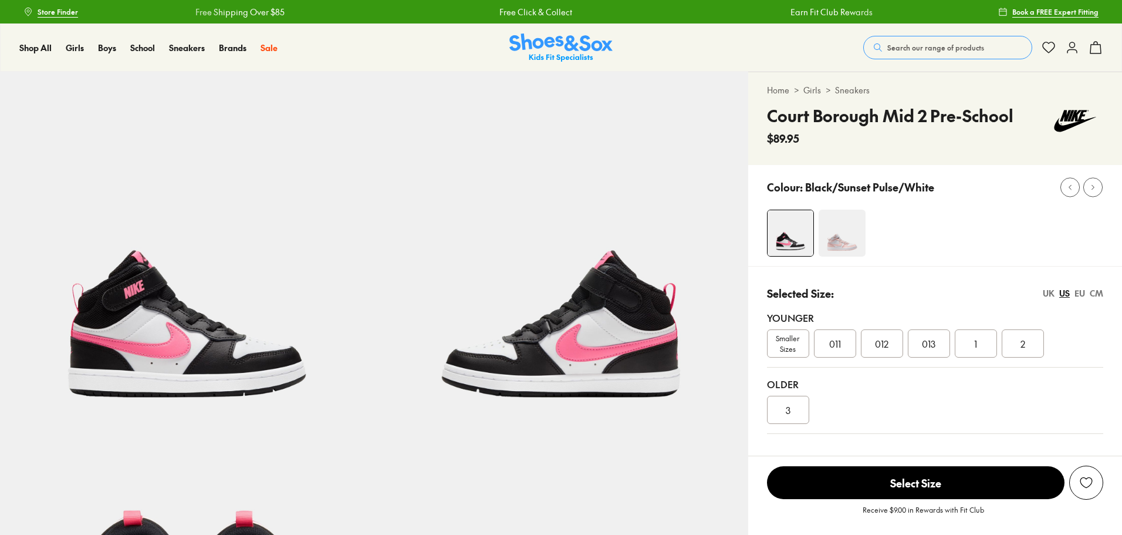
select select "*"
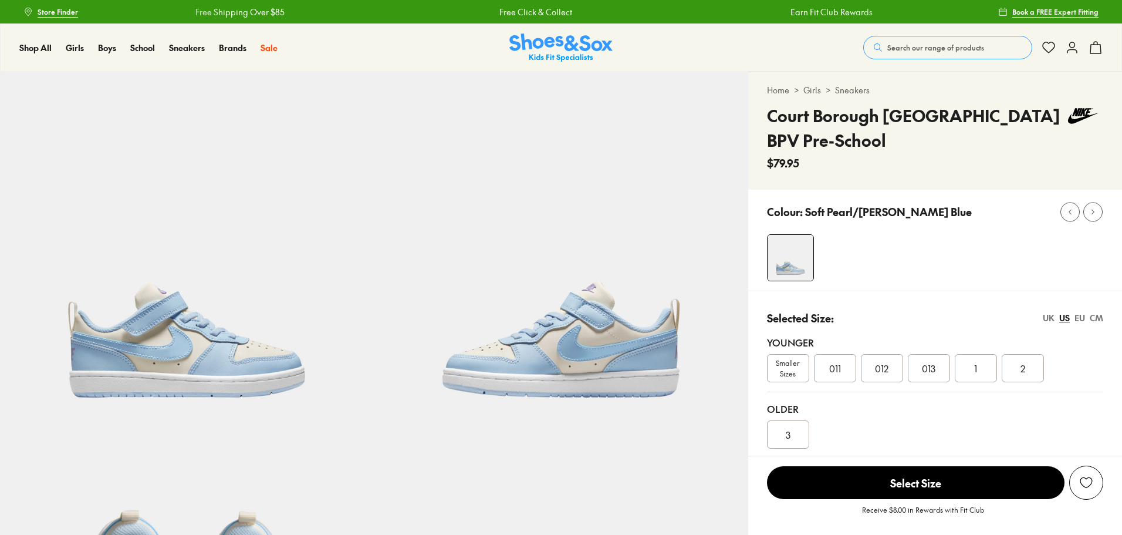
select select "*"
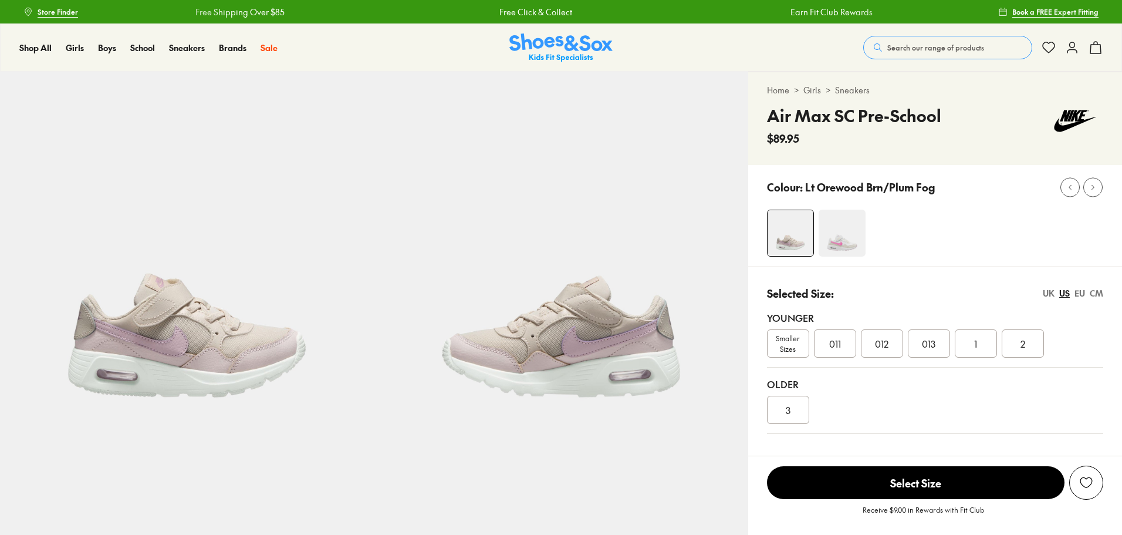
select select "*"
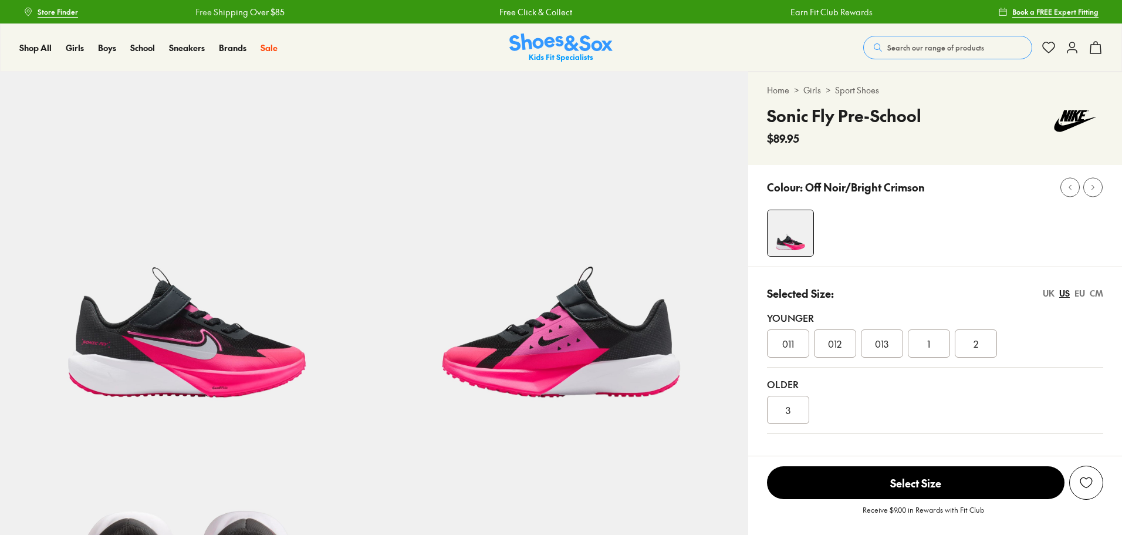
select select "*"
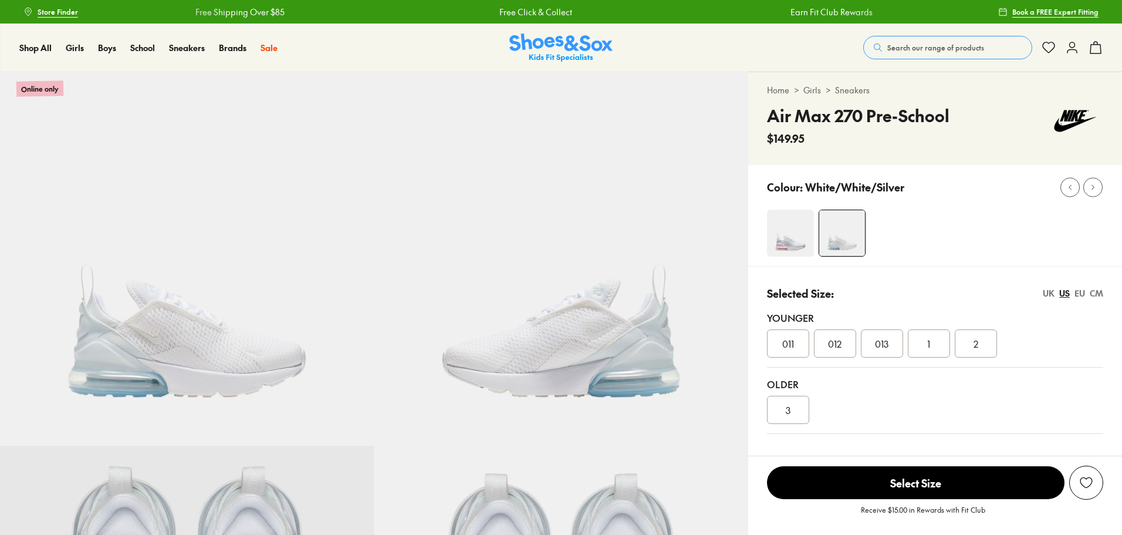
select select "*"
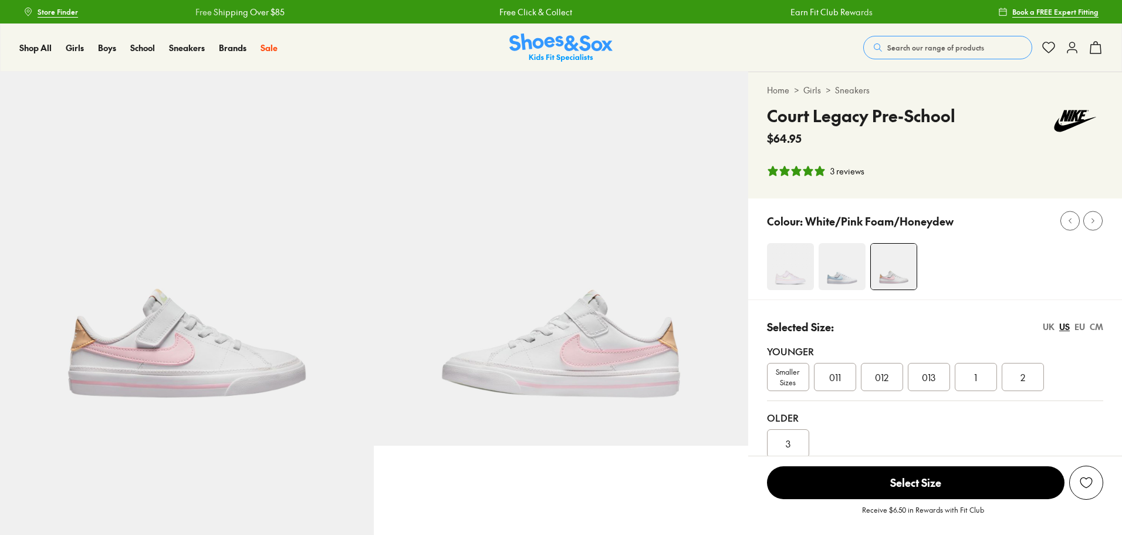
select select "*"
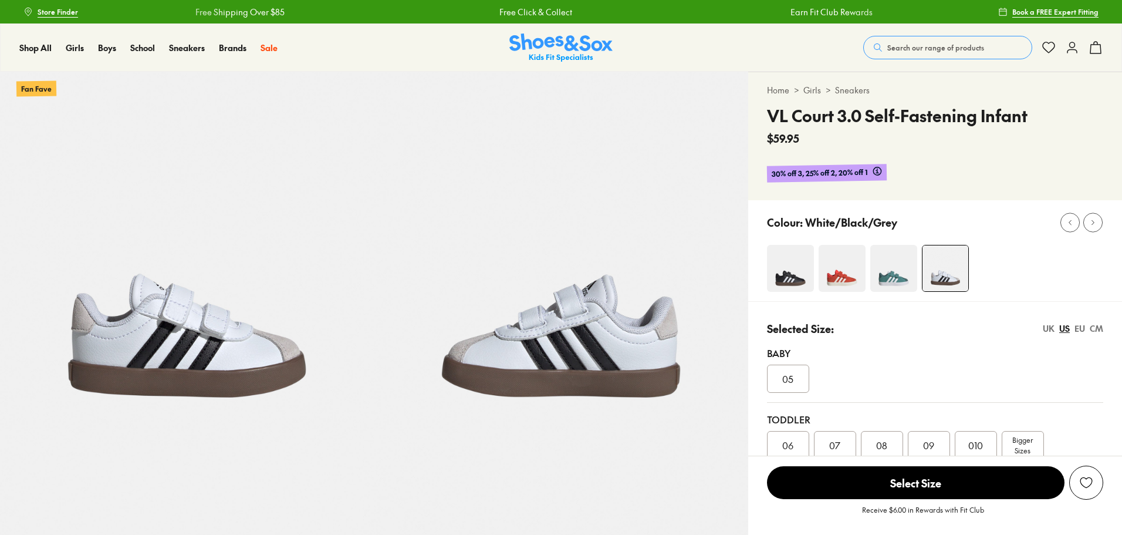
select select "*"
